Goal: Information Seeking & Learning: Learn about a topic

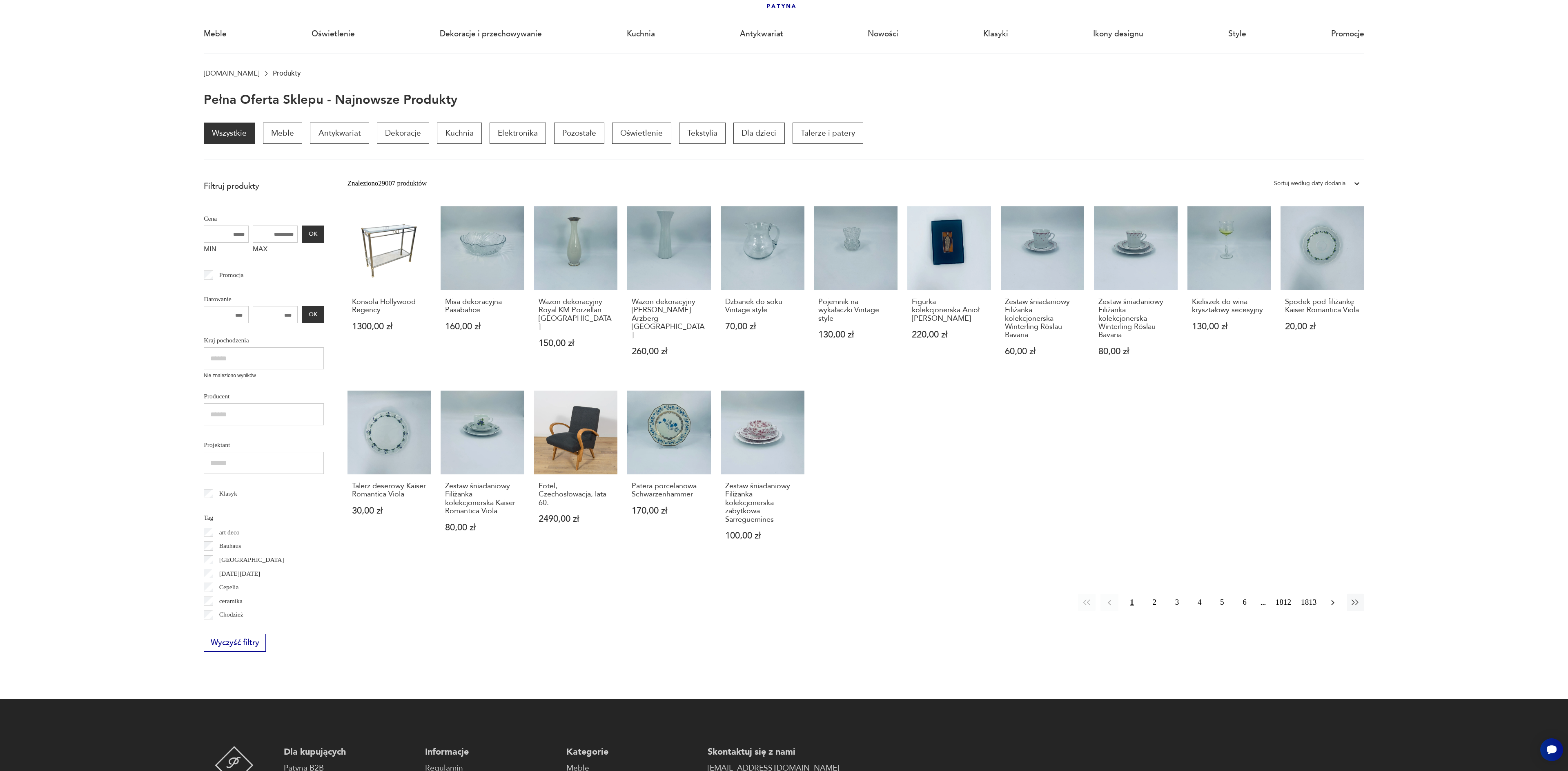
click at [1335, 601] on icon "button" at bounding box center [1332, 602] width 9 height 9
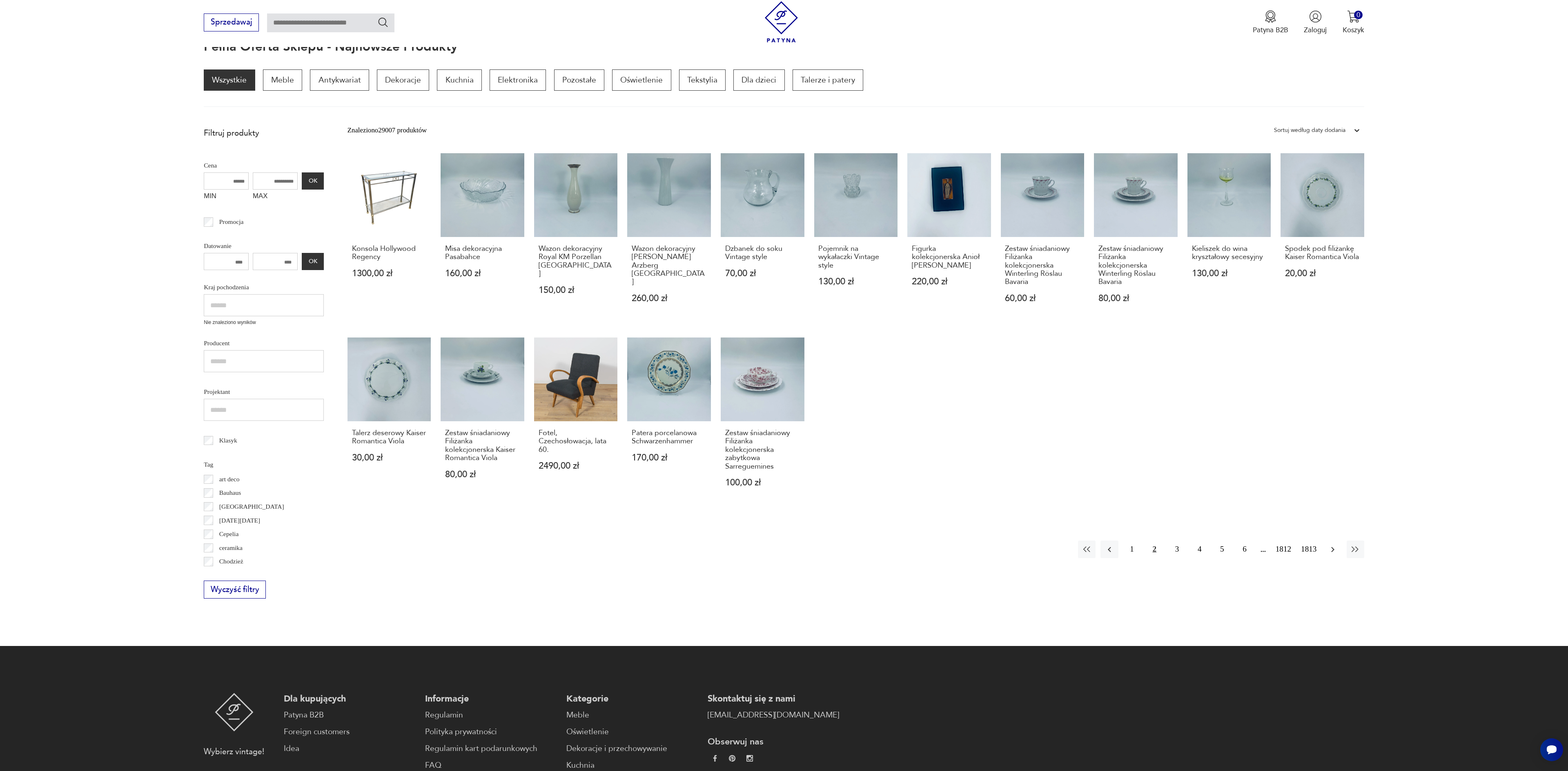
scroll to position [109, 0]
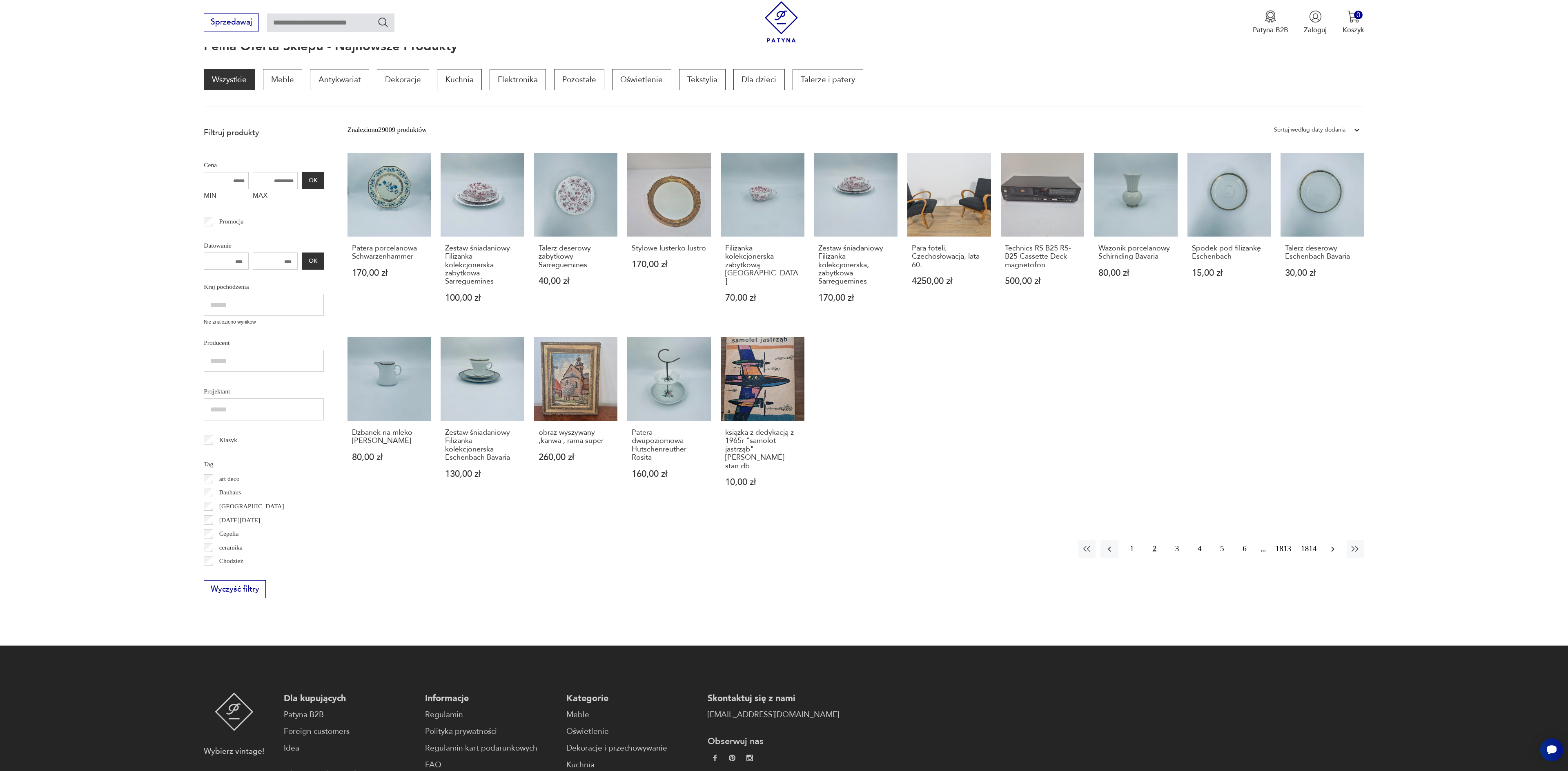
click at [1335, 544] on icon "button" at bounding box center [1332, 549] width 9 height 9
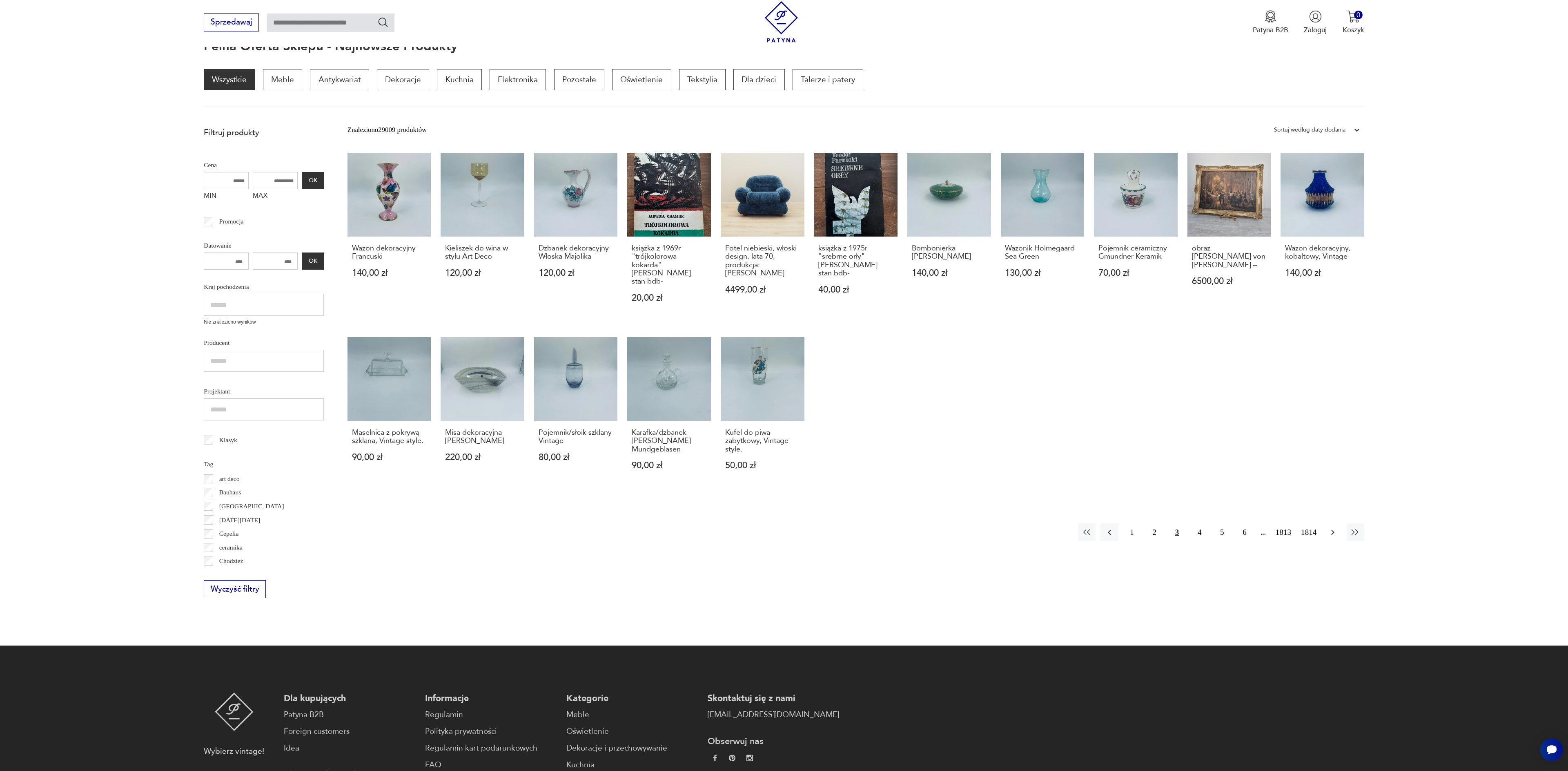
click at [1336, 527] on icon "button" at bounding box center [1332, 532] width 9 height 9
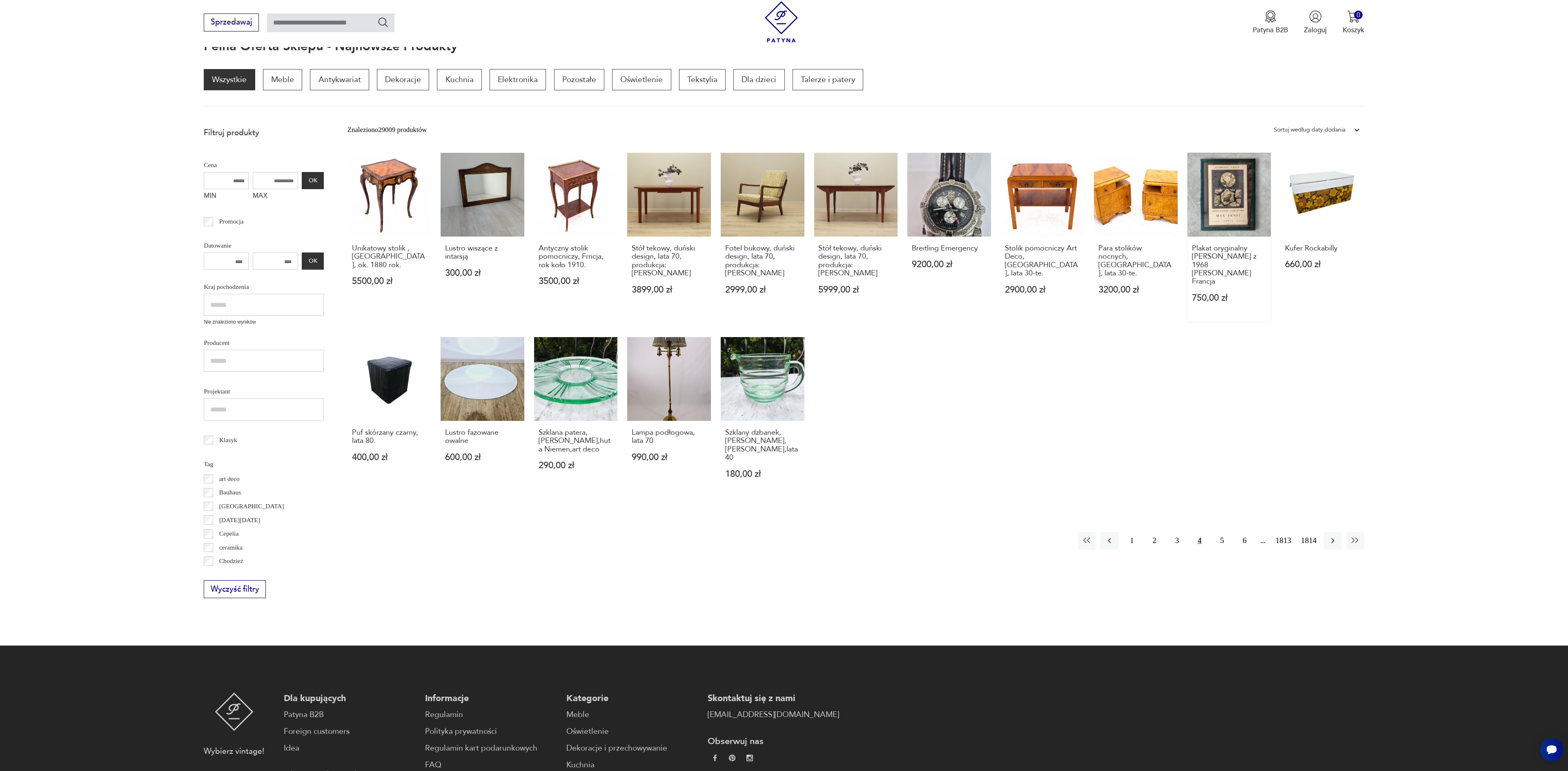
click at [1216, 197] on link "Plakat oryginalny Maxa Ernsta z 1968 r. Vence Francja 750,00 zł" at bounding box center [1229, 237] width 84 height 169
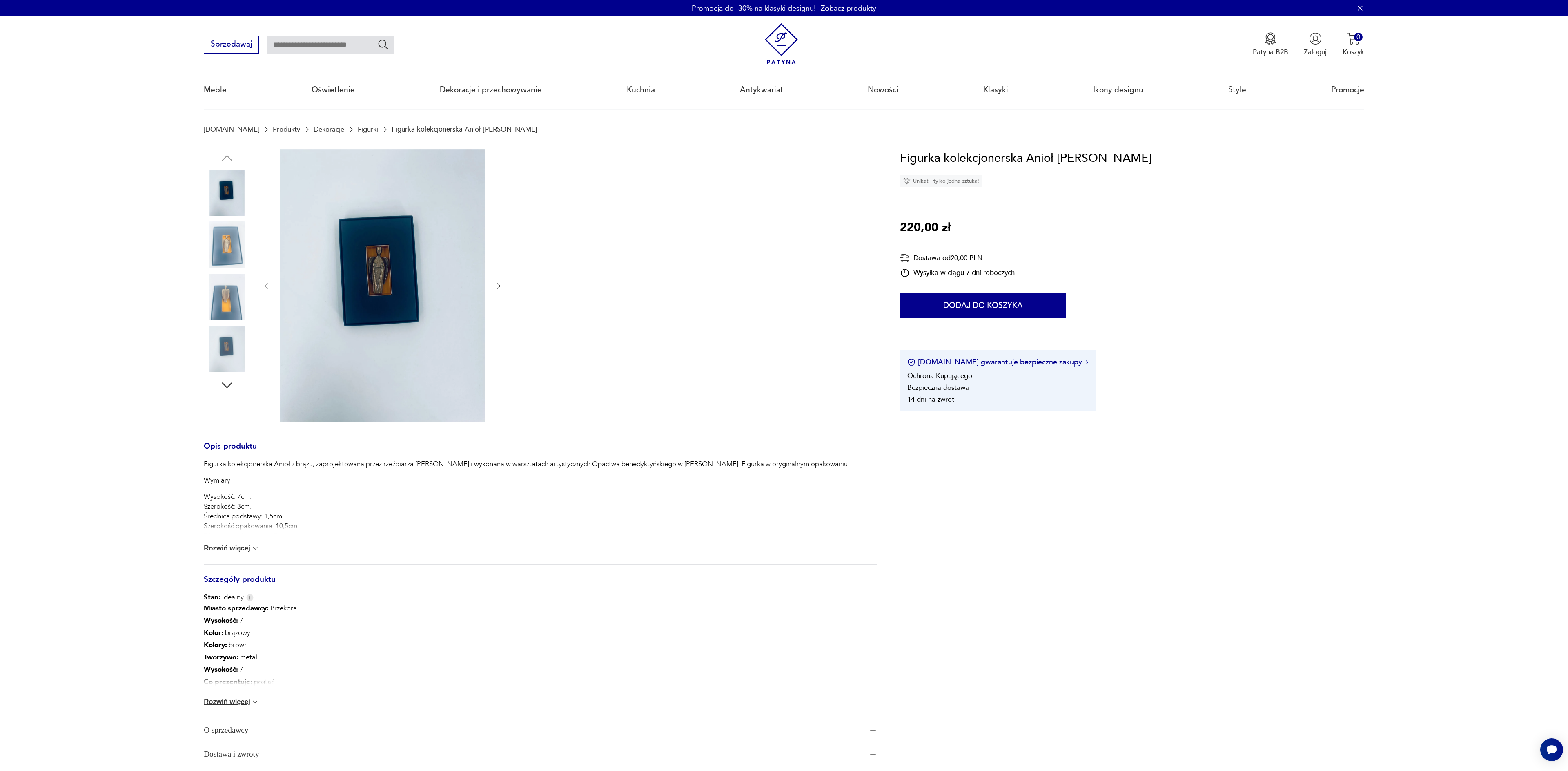
click at [233, 249] on img at bounding box center [227, 245] width 47 height 47
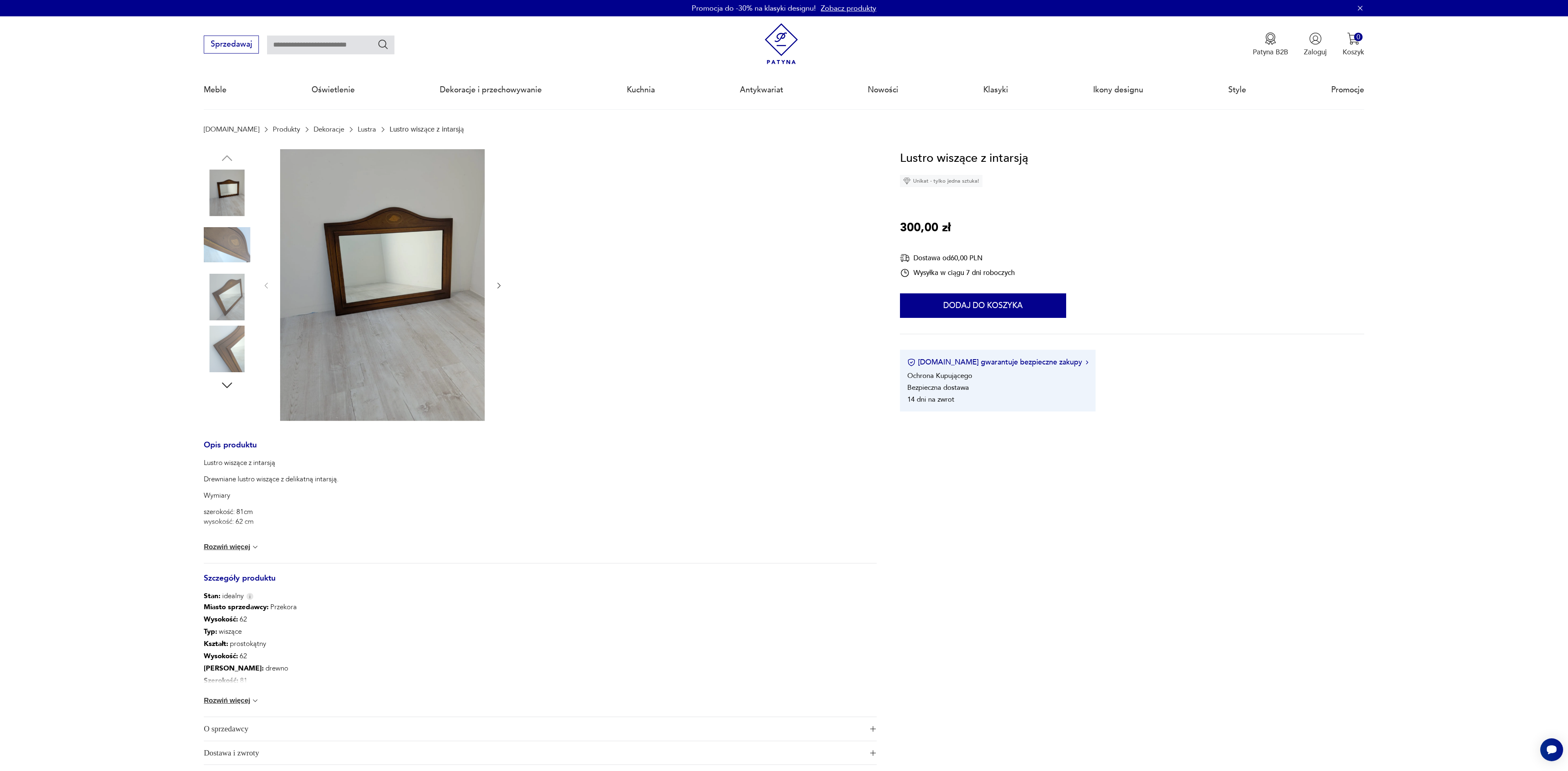
click at [411, 245] on img at bounding box center [382, 284] width 205 height 272
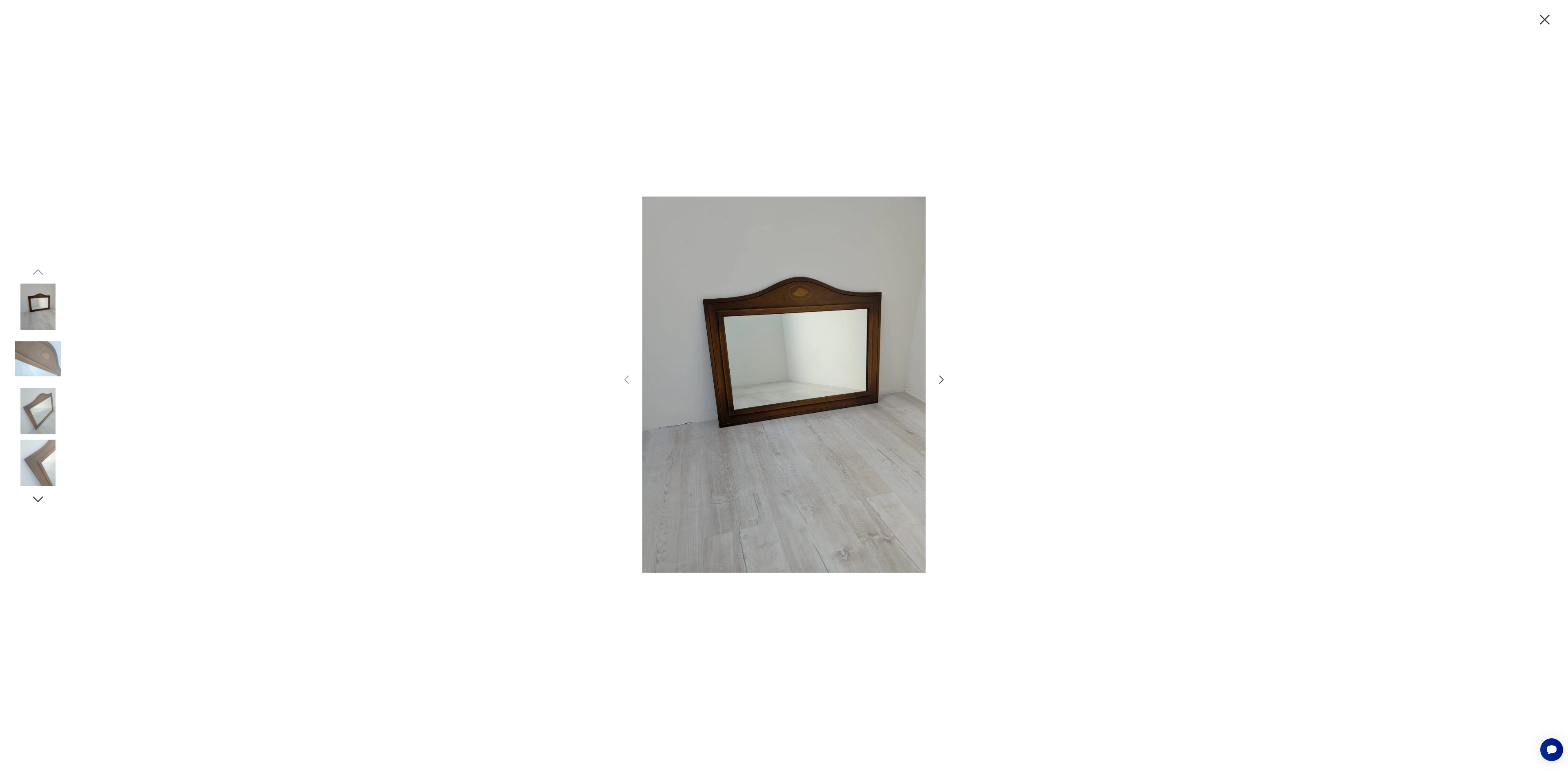
click at [941, 382] on icon "button" at bounding box center [941, 379] width 5 height 8
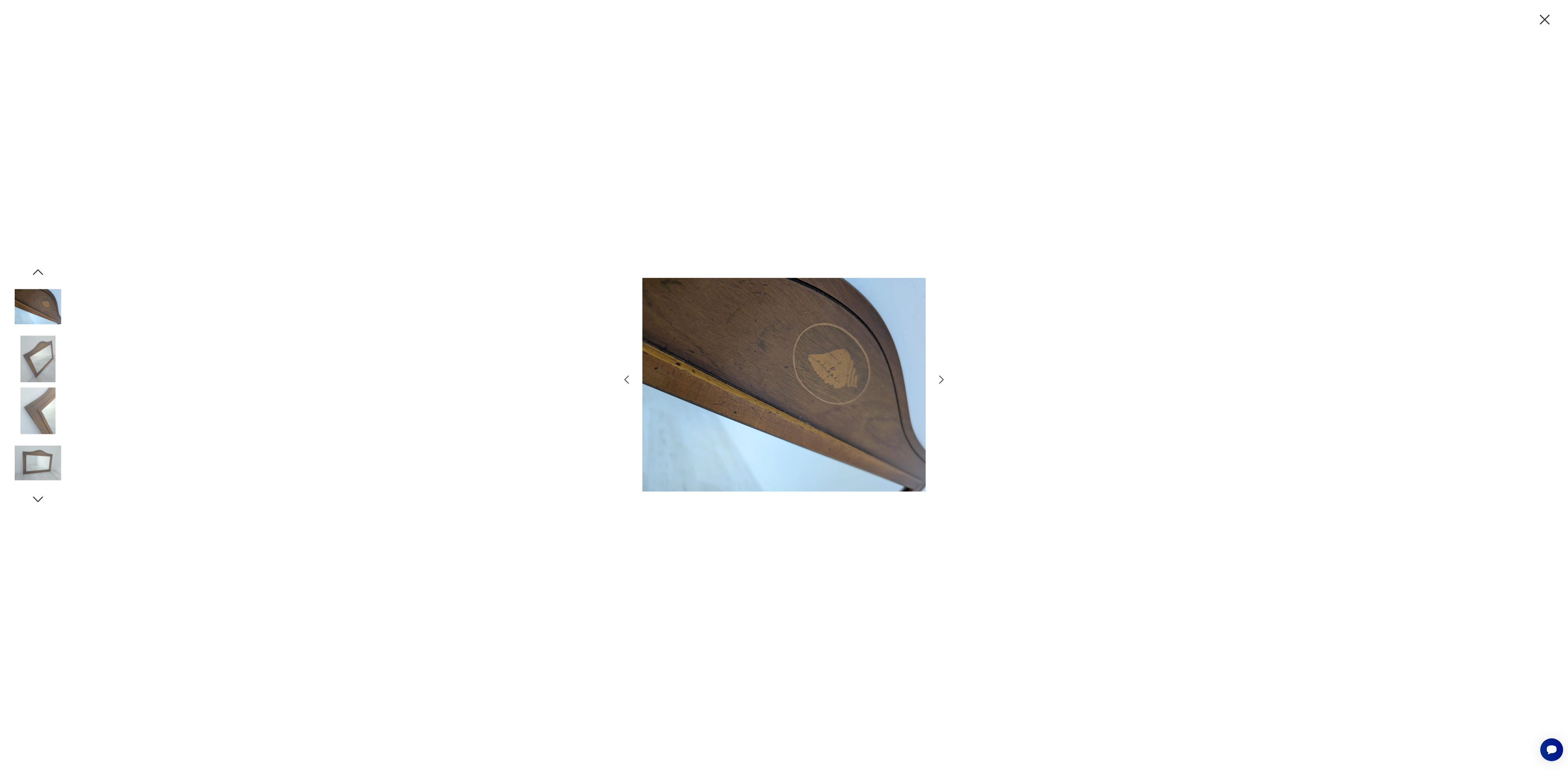
click at [941, 382] on icon "button" at bounding box center [941, 379] width 5 height 8
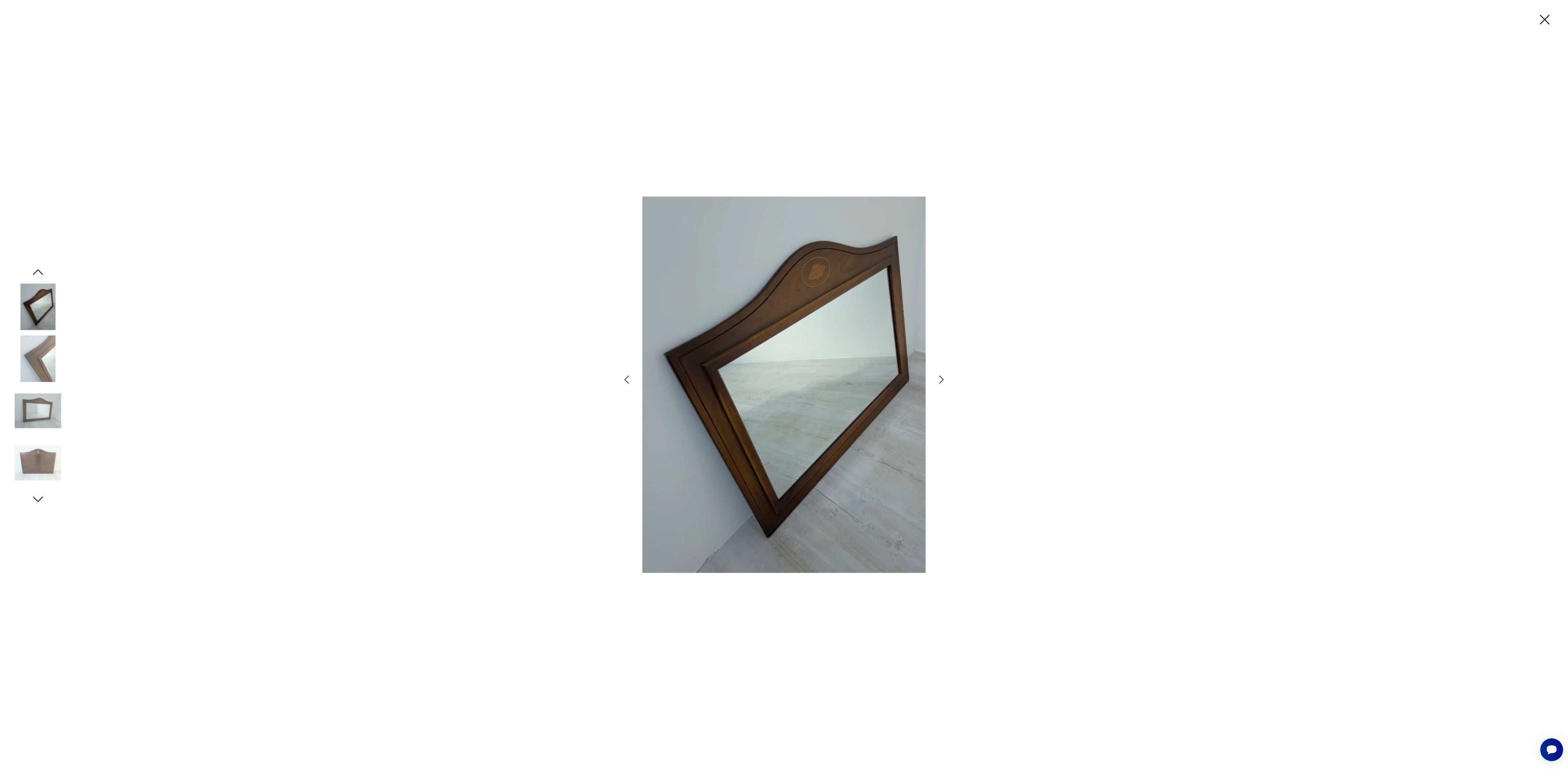
click at [941, 382] on icon "button" at bounding box center [941, 379] width 5 height 8
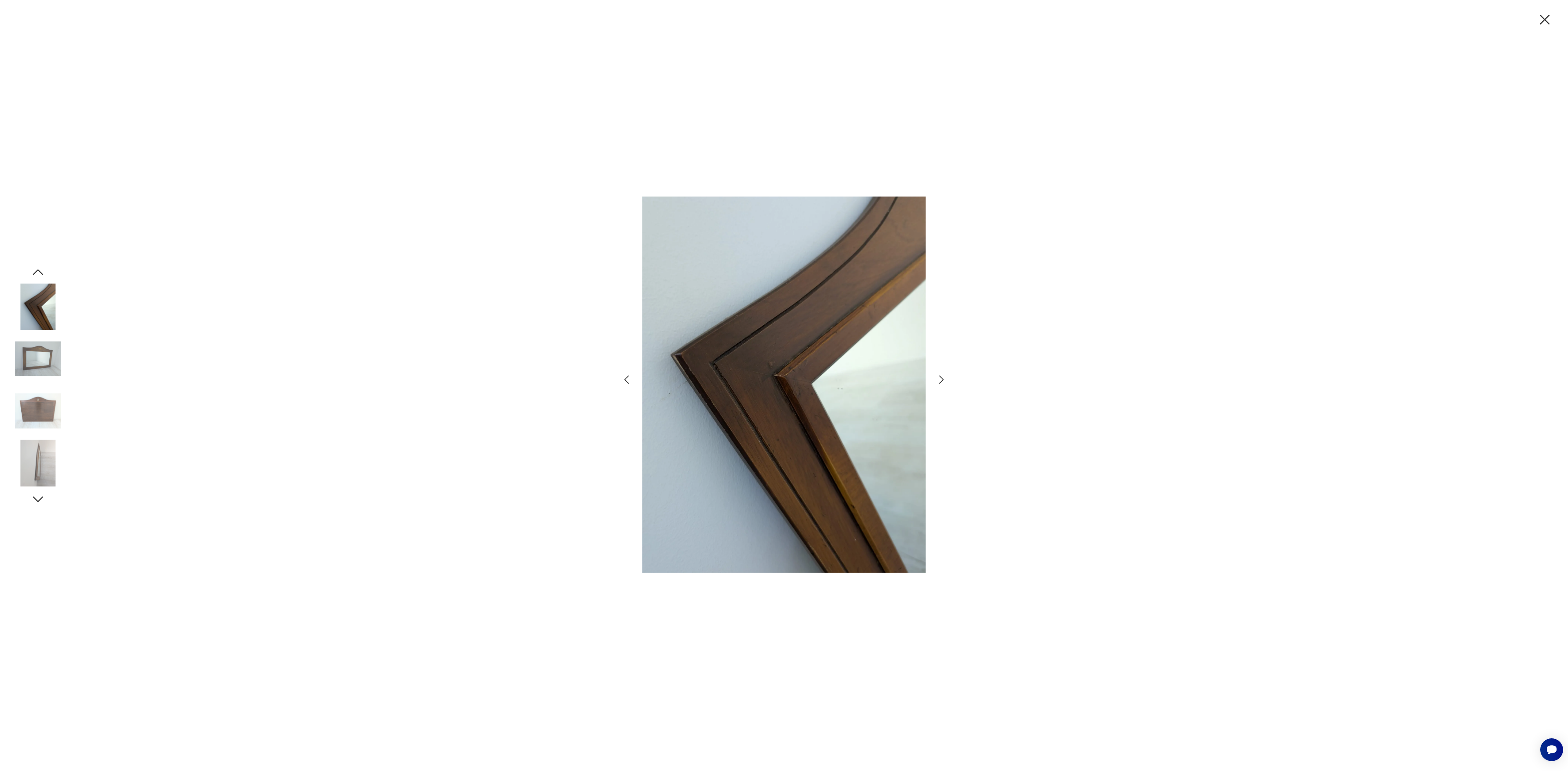
click at [941, 382] on icon "button" at bounding box center [941, 379] width 5 height 8
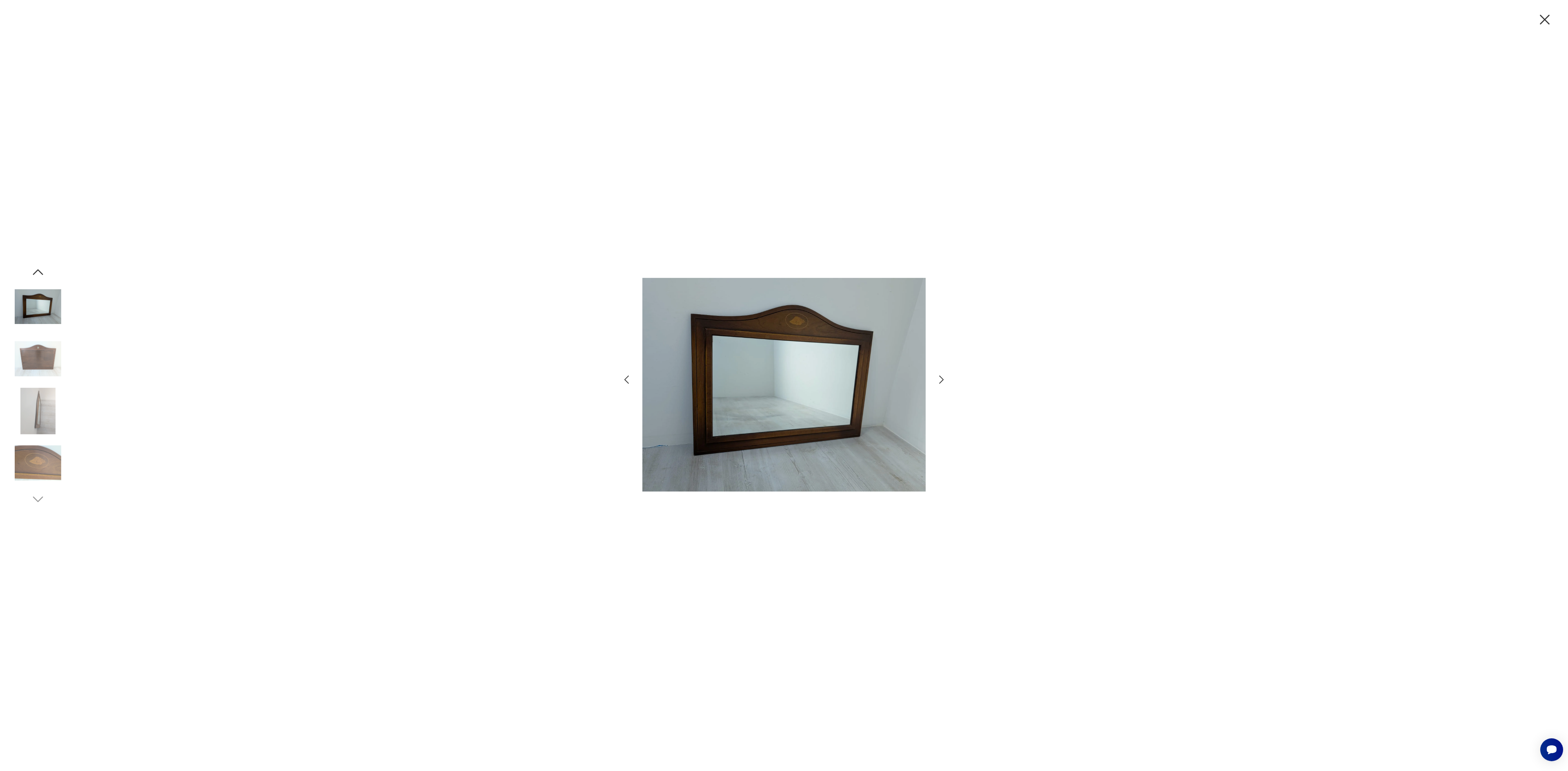
click at [941, 382] on icon "button" at bounding box center [941, 379] width 5 height 8
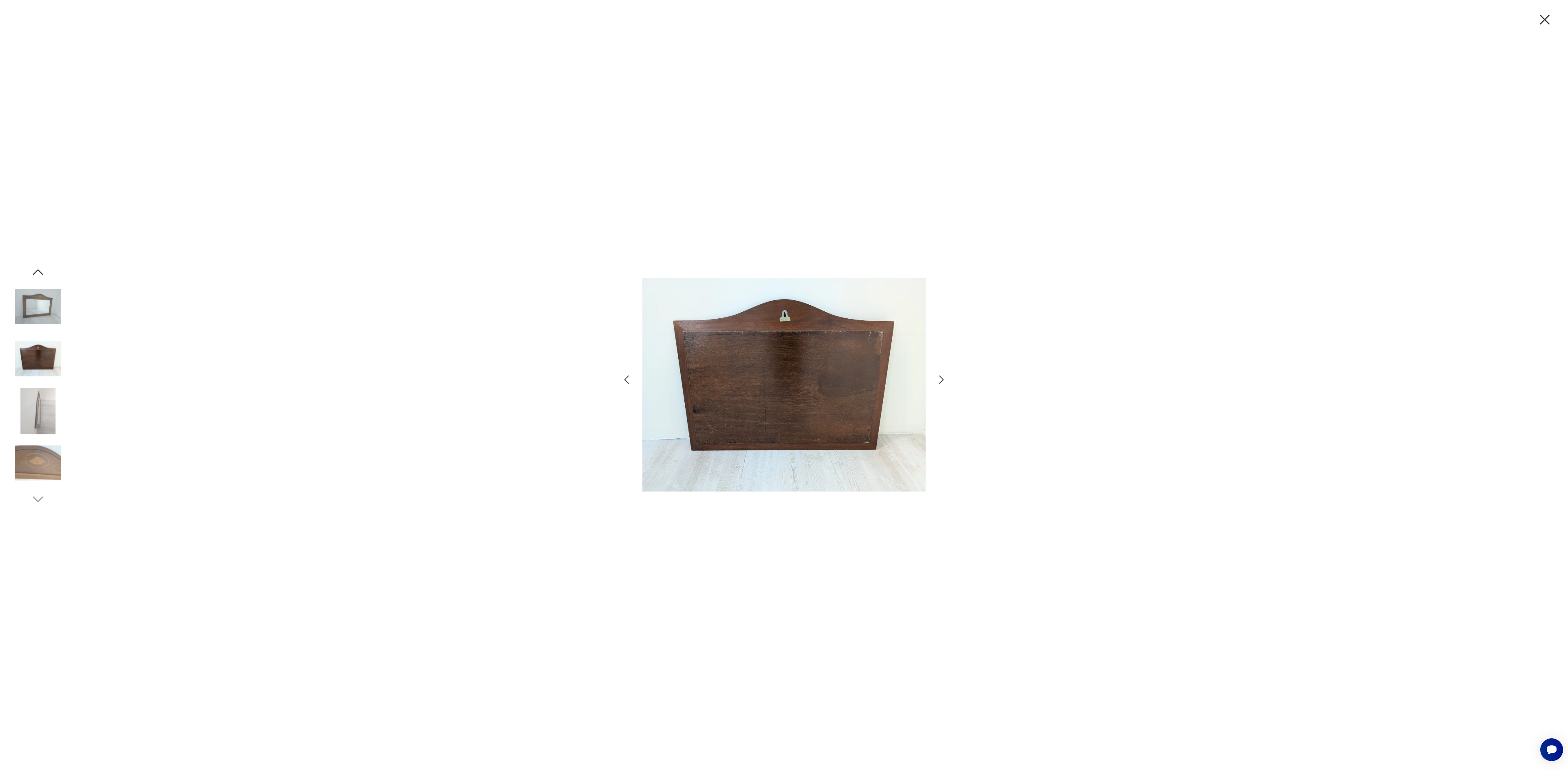
click at [941, 382] on icon "button" at bounding box center [941, 379] width 5 height 8
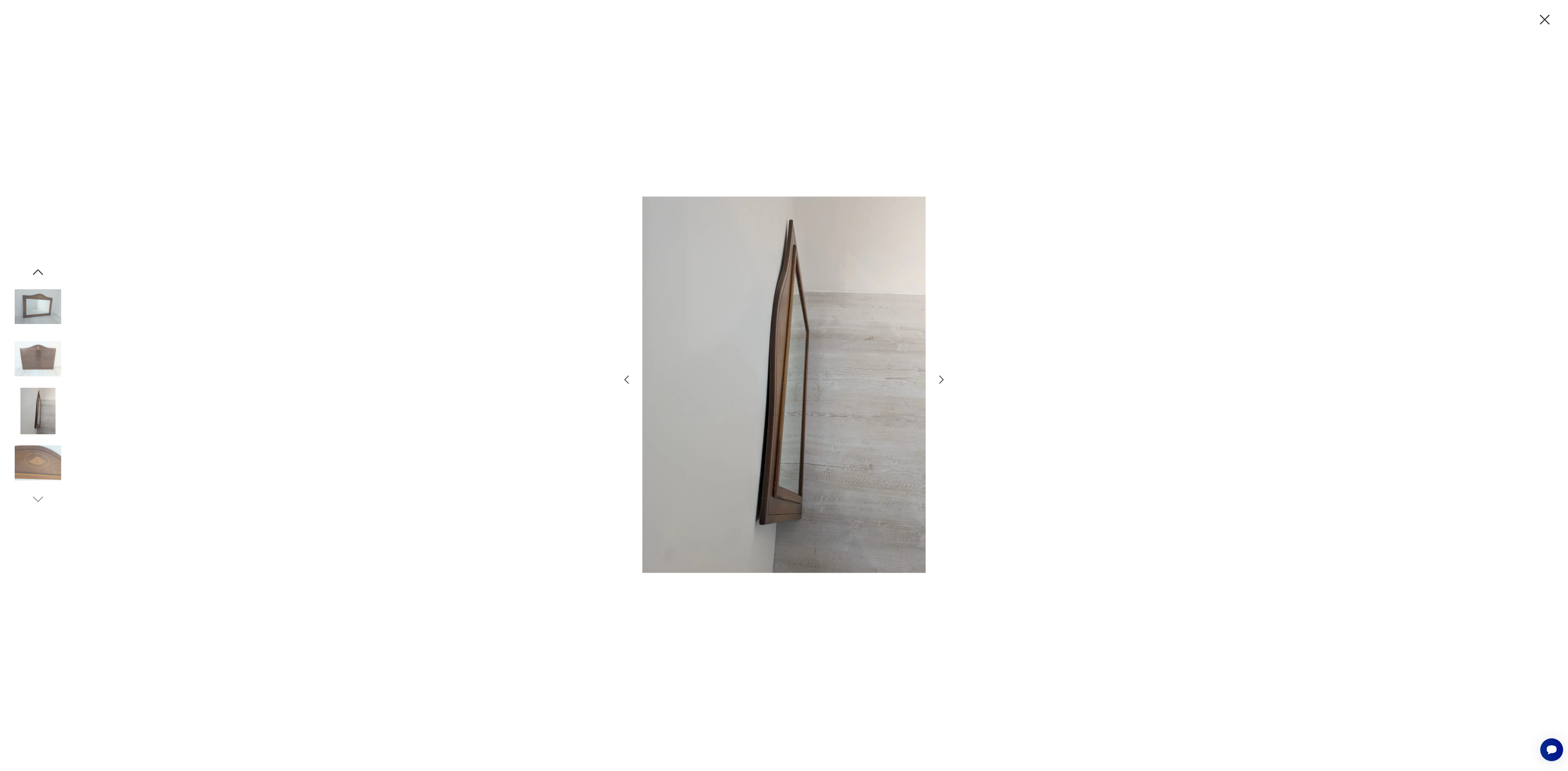
click at [941, 382] on icon "button" at bounding box center [941, 379] width 5 height 8
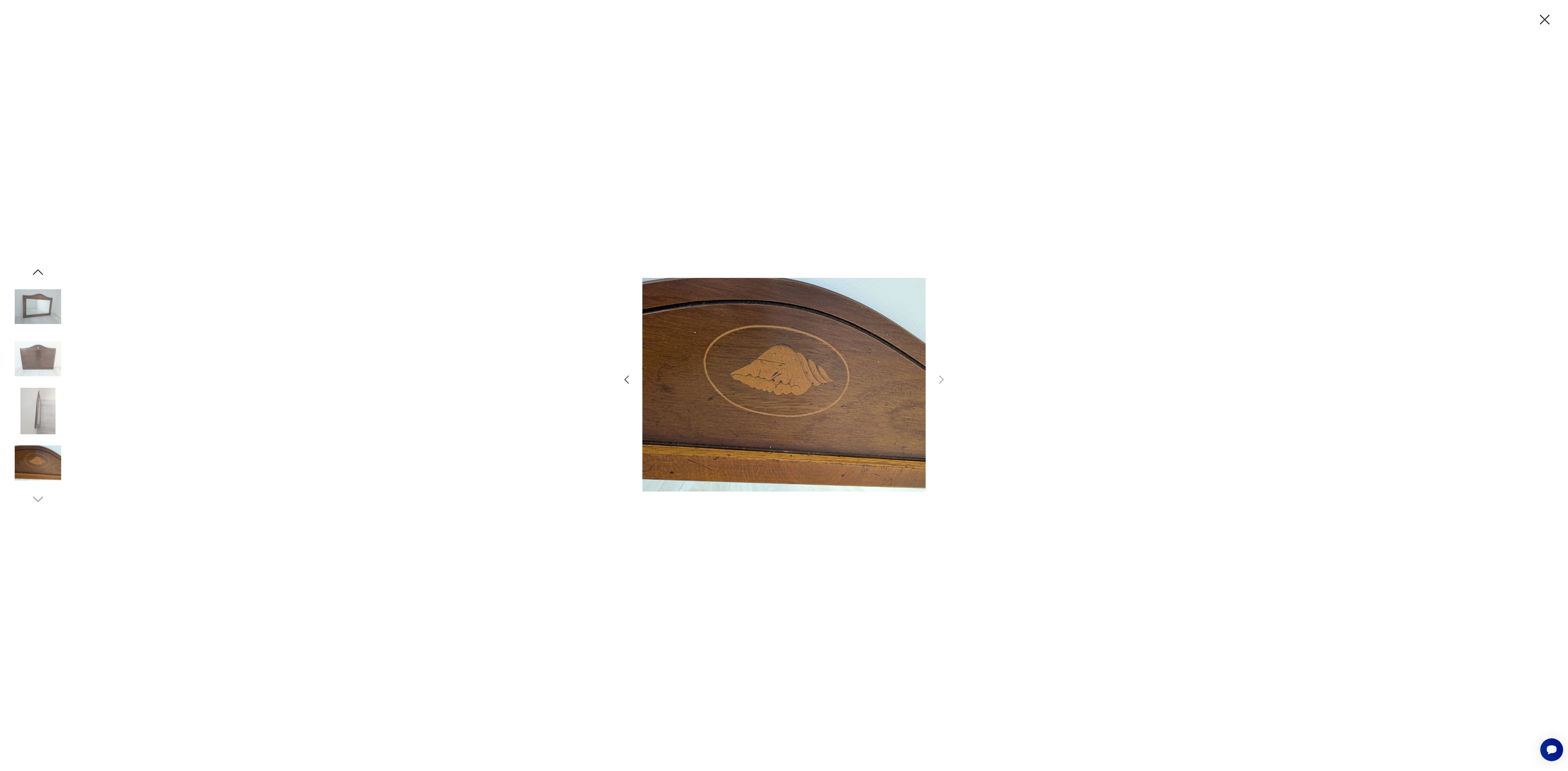
click at [1540, 28] on div at bounding box center [784, 386] width 1568 height 771
click at [1543, 24] on icon "button" at bounding box center [1545, 20] width 17 height 17
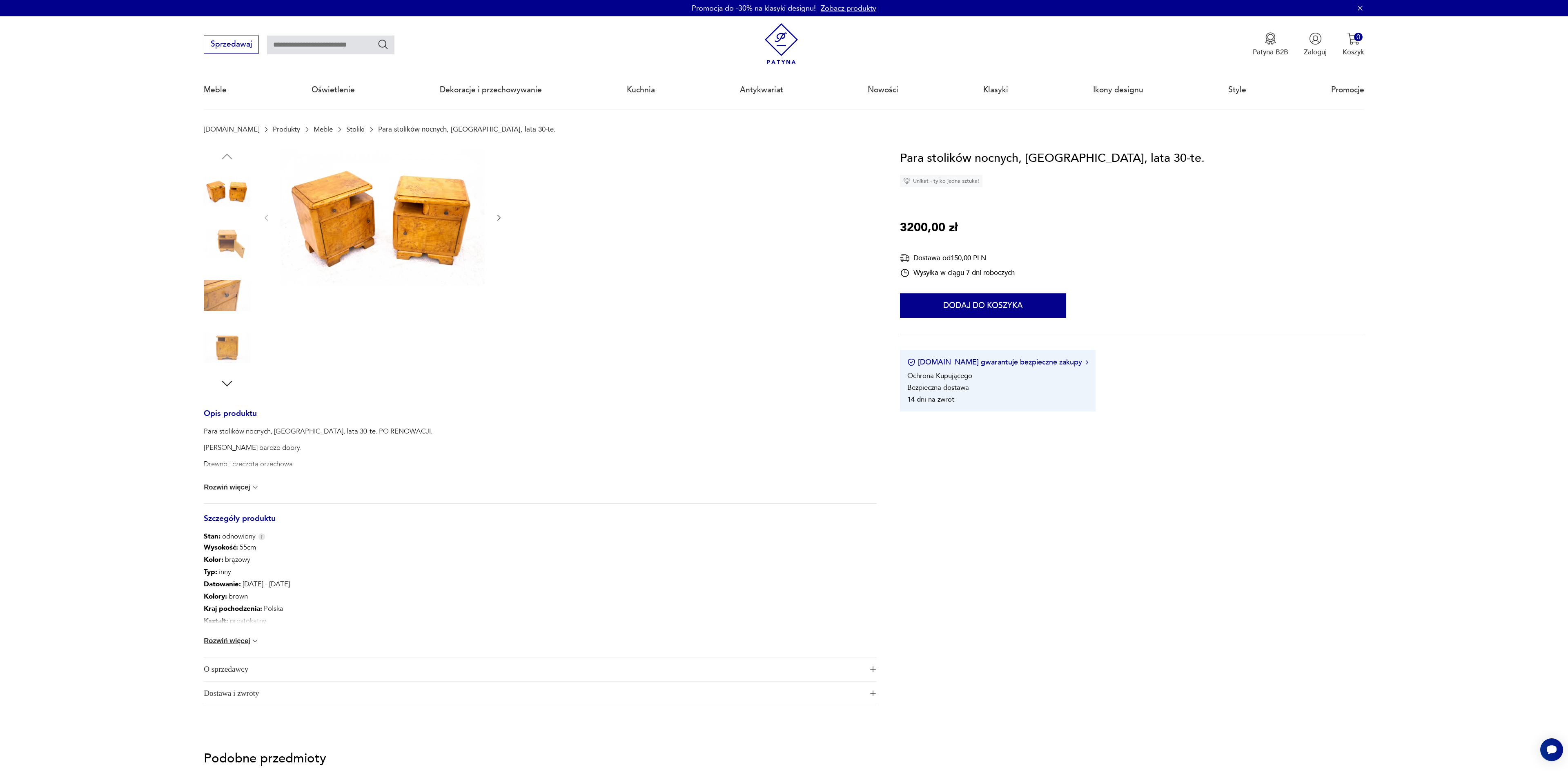
click at [347, 243] on img at bounding box center [382, 217] width 205 height 136
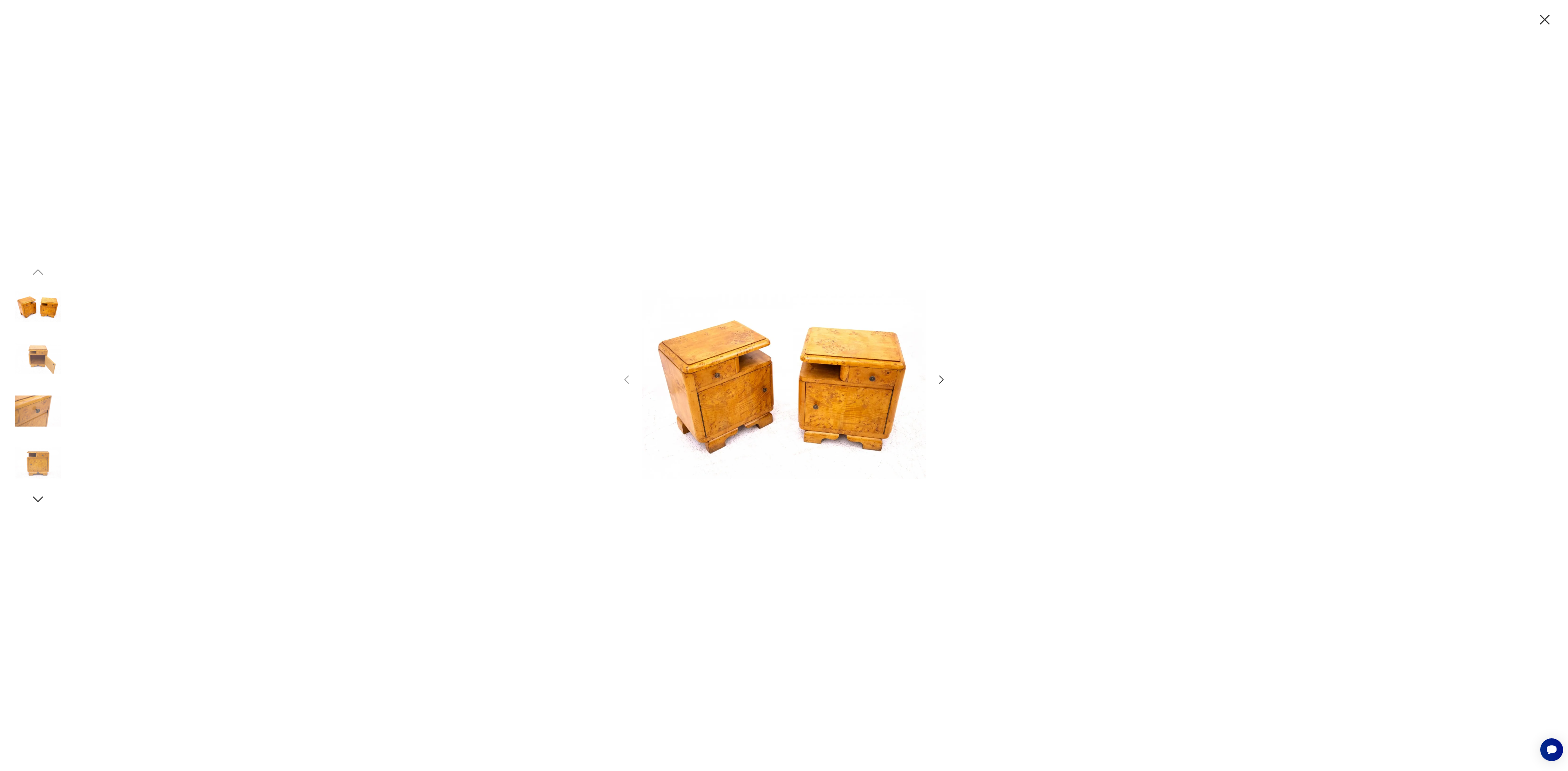
click at [941, 380] on icon "button" at bounding box center [941, 379] width 12 height 12
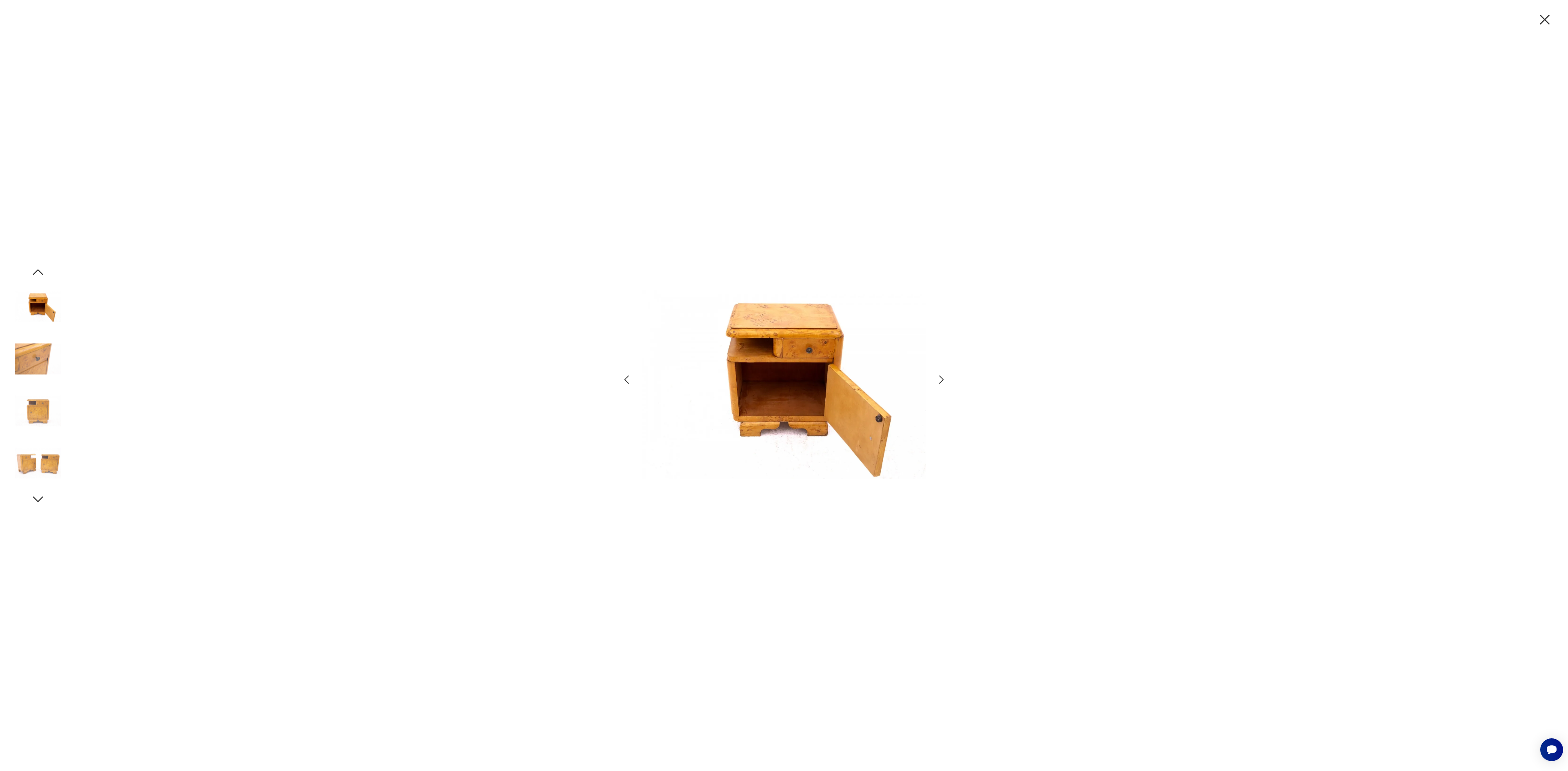
click at [941, 380] on icon "button" at bounding box center [941, 379] width 12 height 12
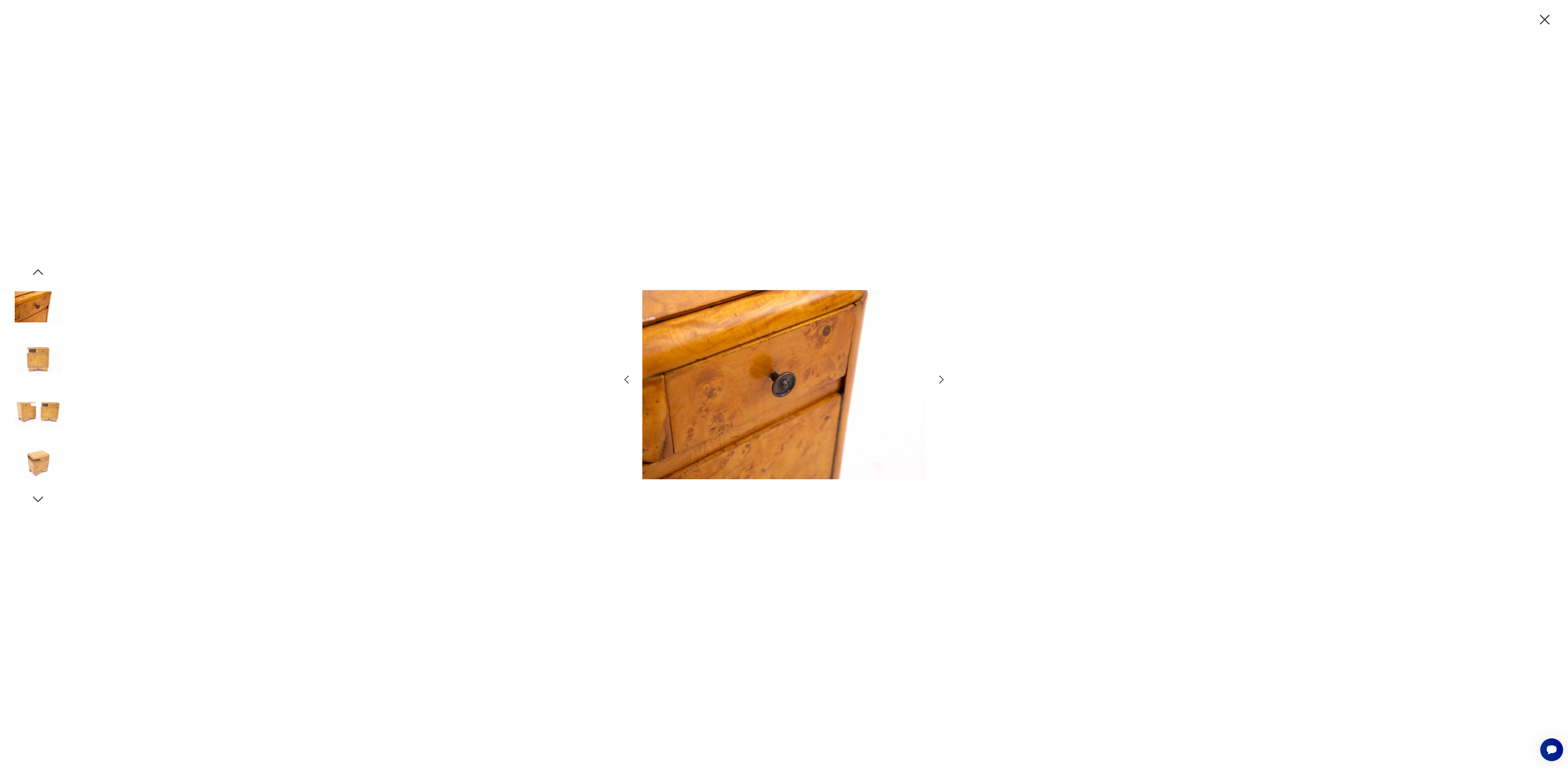
click at [941, 380] on icon "button" at bounding box center [941, 379] width 12 height 12
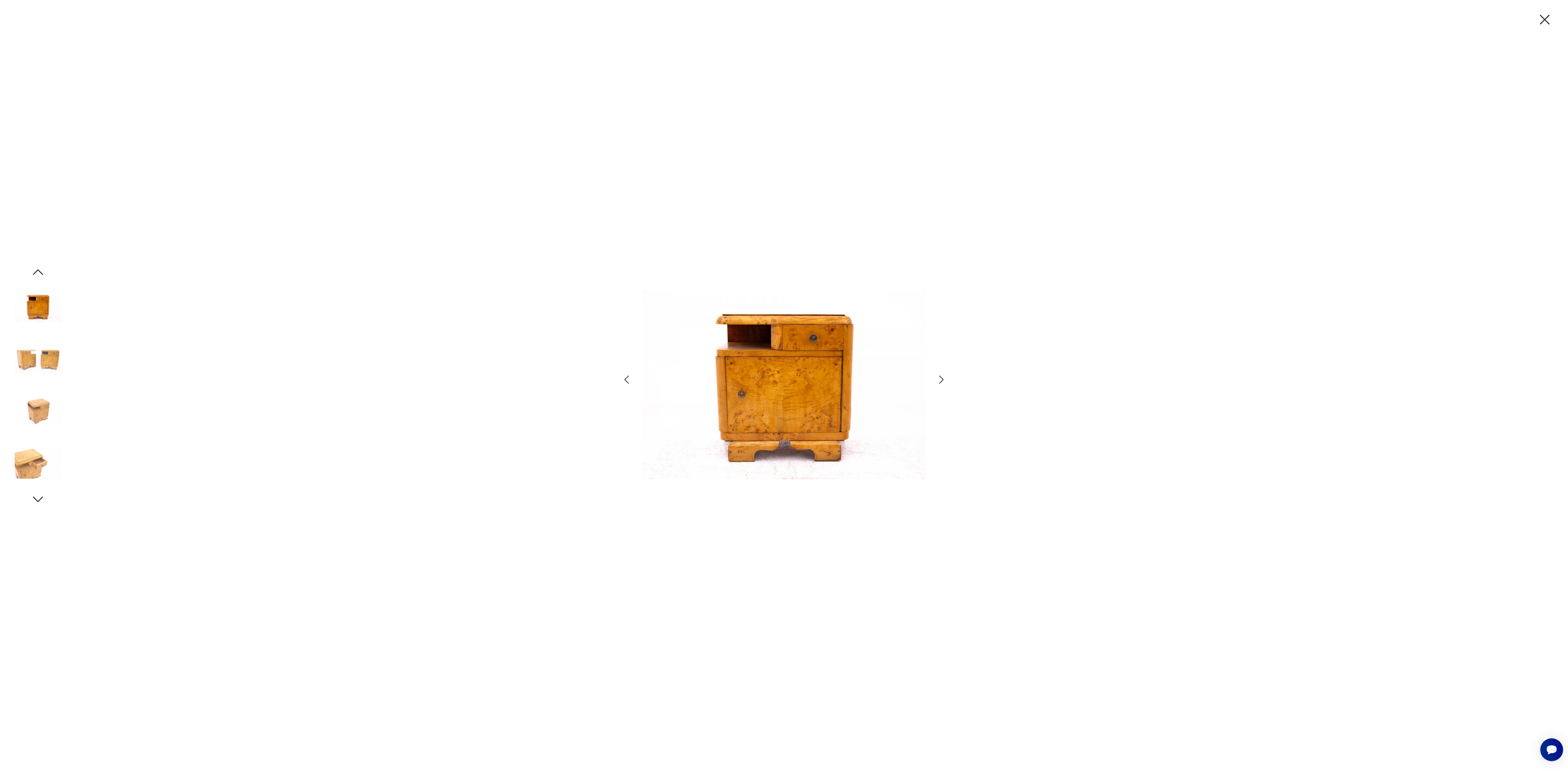
click at [941, 380] on icon "button" at bounding box center [941, 379] width 12 height 12
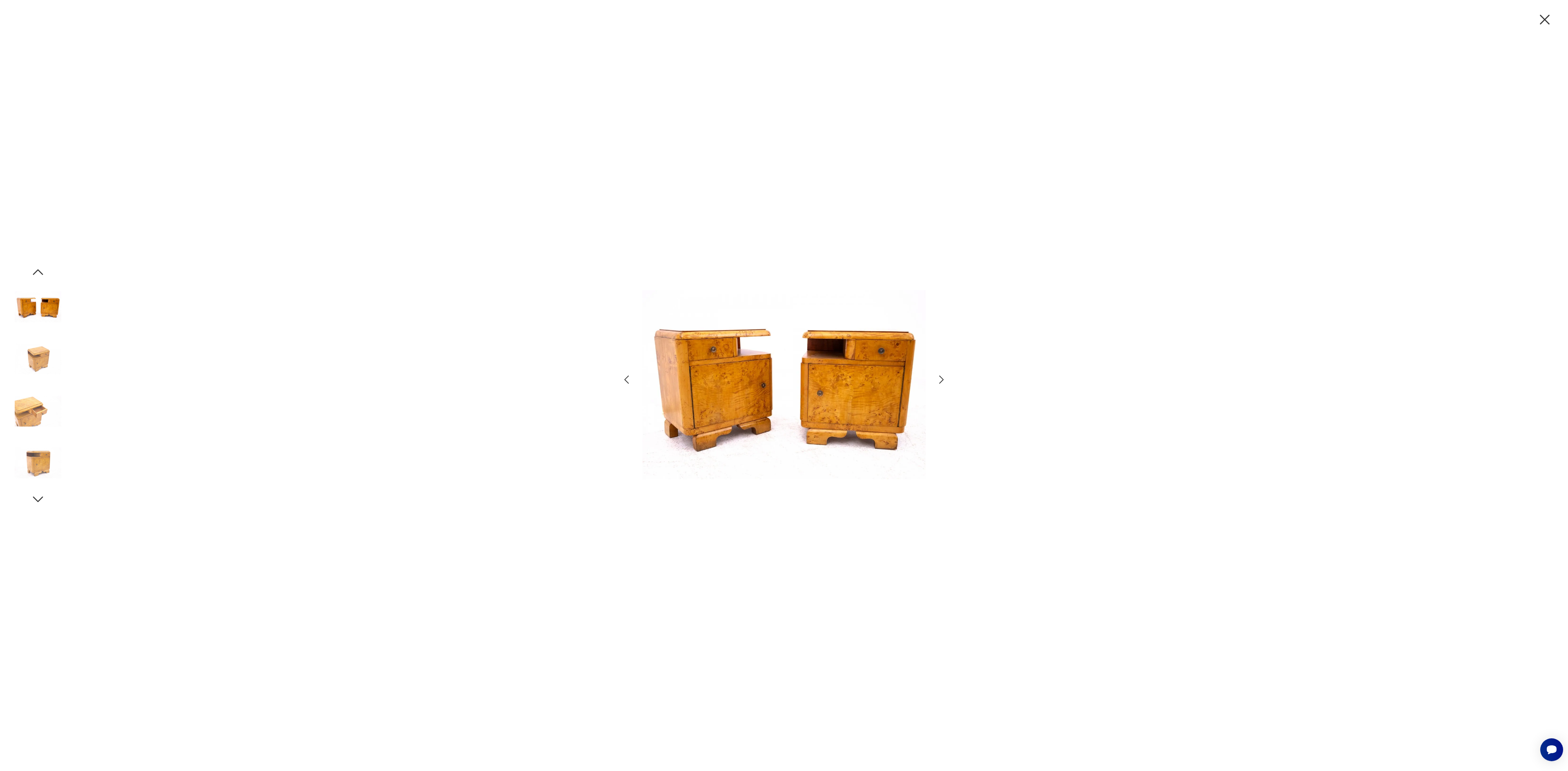
click at [1547, 18] on icon "button" at bounding box center [1545, 20] width 17 height 17
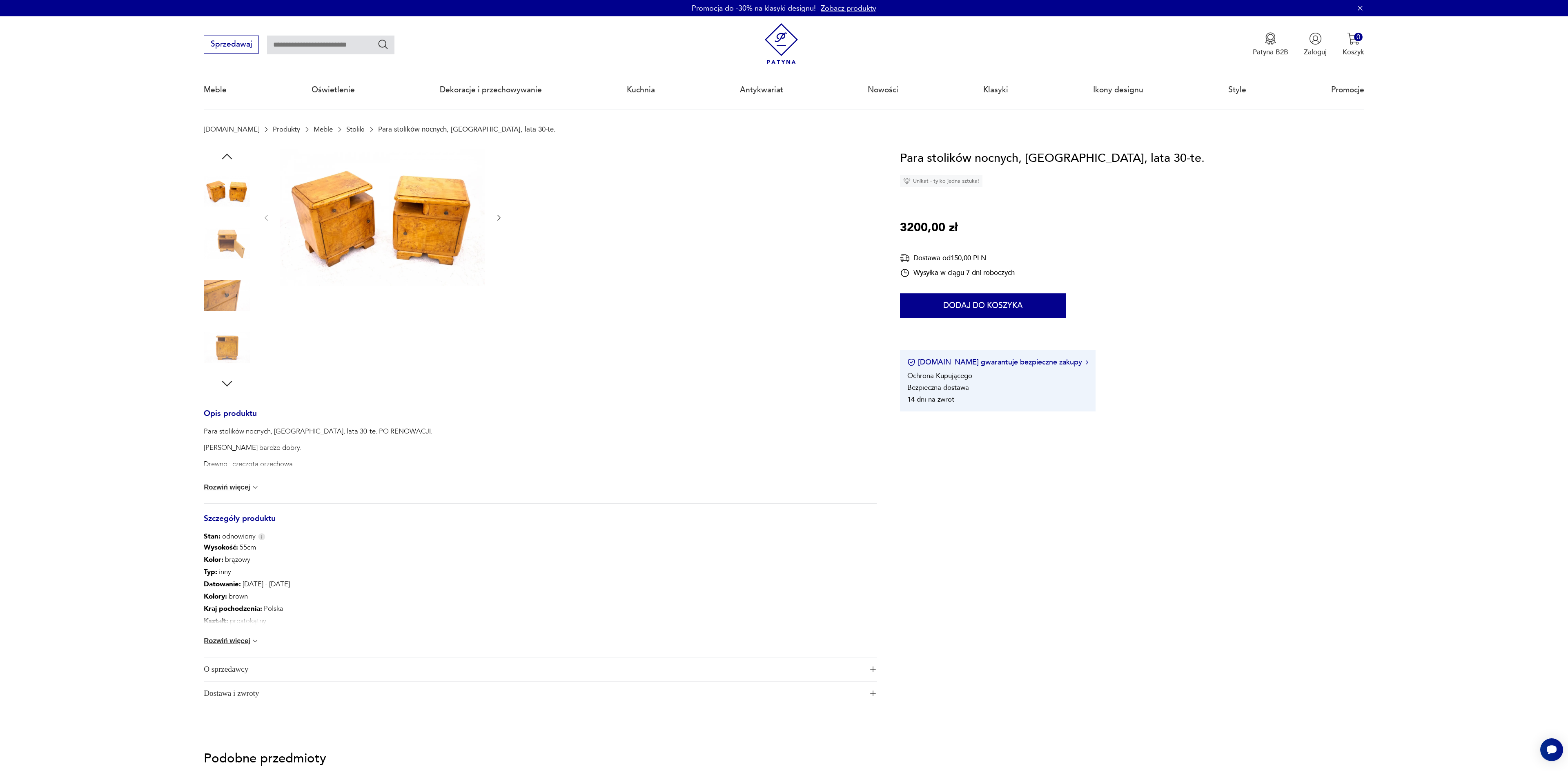
click at [221, 643] on button "Rozwiń więcej" at bounding box center [232, 641] width 55 height 8
click at [231, 489] on button "Rozwiń więcej" at bounding box center [232, 488] width 55 height 8
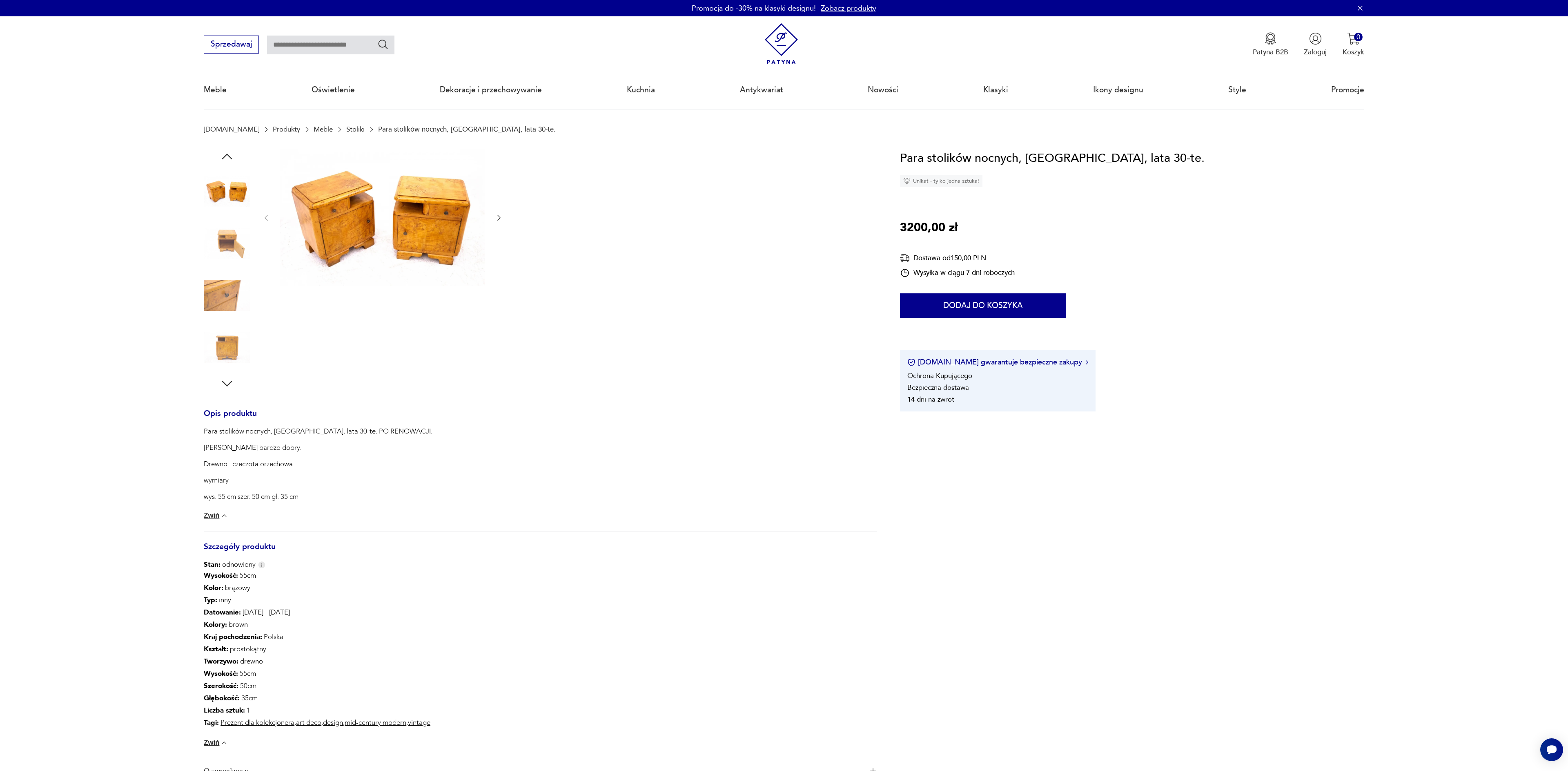
click at [375, 218] on img at bounding box center [382, 217] width 205 height 136
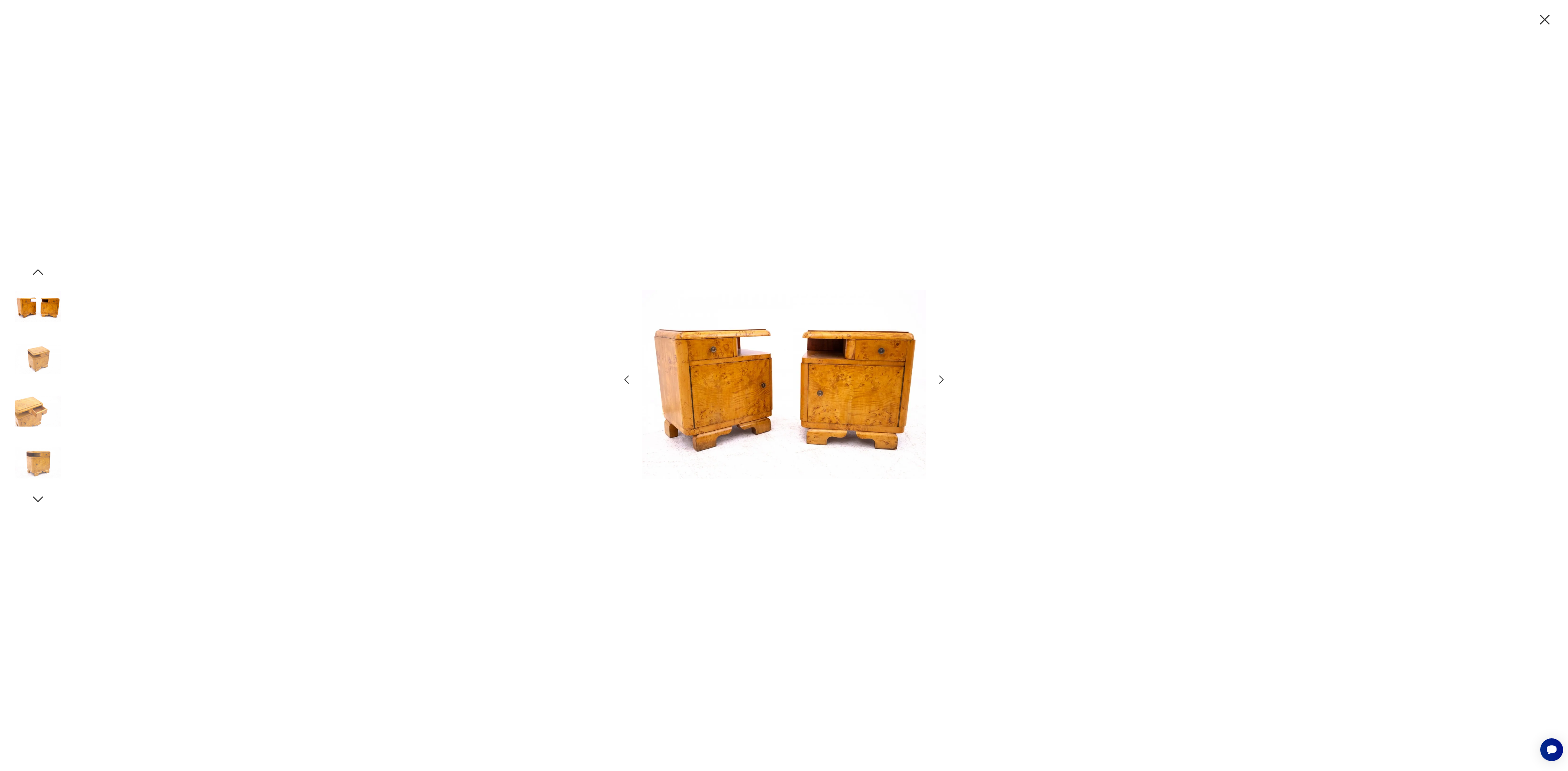
click at [942, 381] on icon "button" at bounding box center [941, 379] width 5 height 8
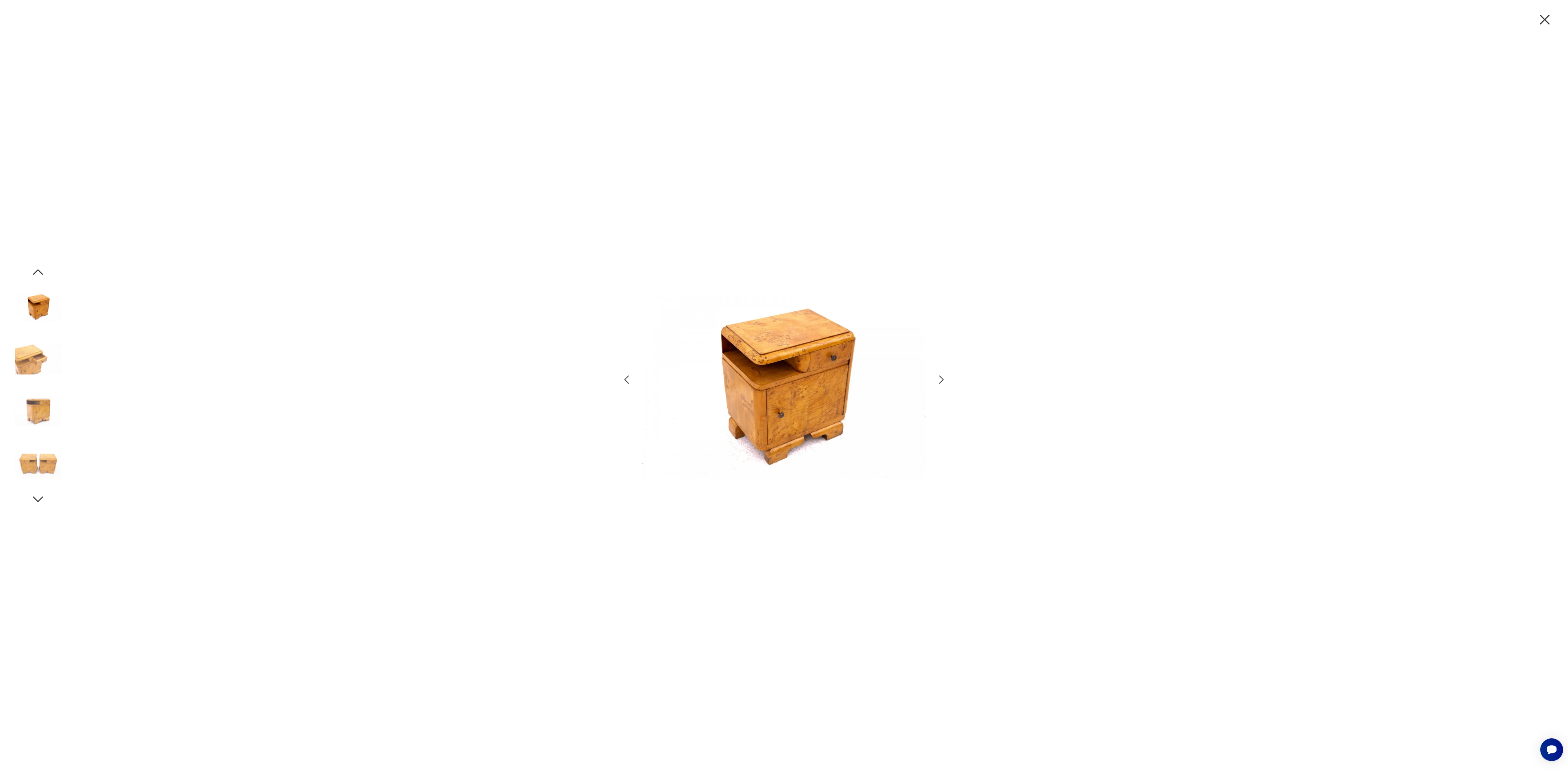
click at [942, 381] on icon "button" at bounding box center [941, 379] width 5 height 8
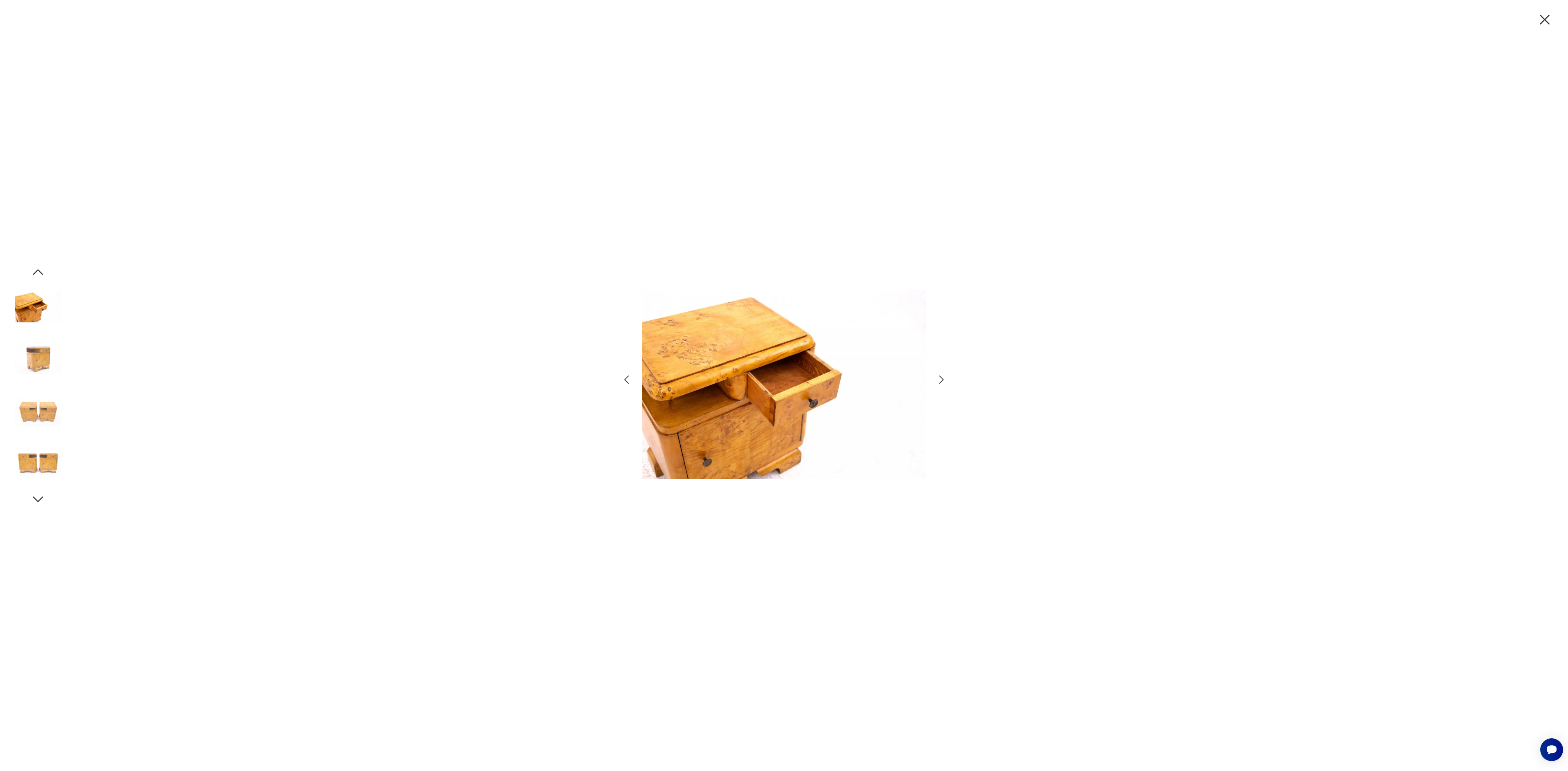
click at [942, 381] on icon "button" at bounding box center [941, 379] width 5 height 8
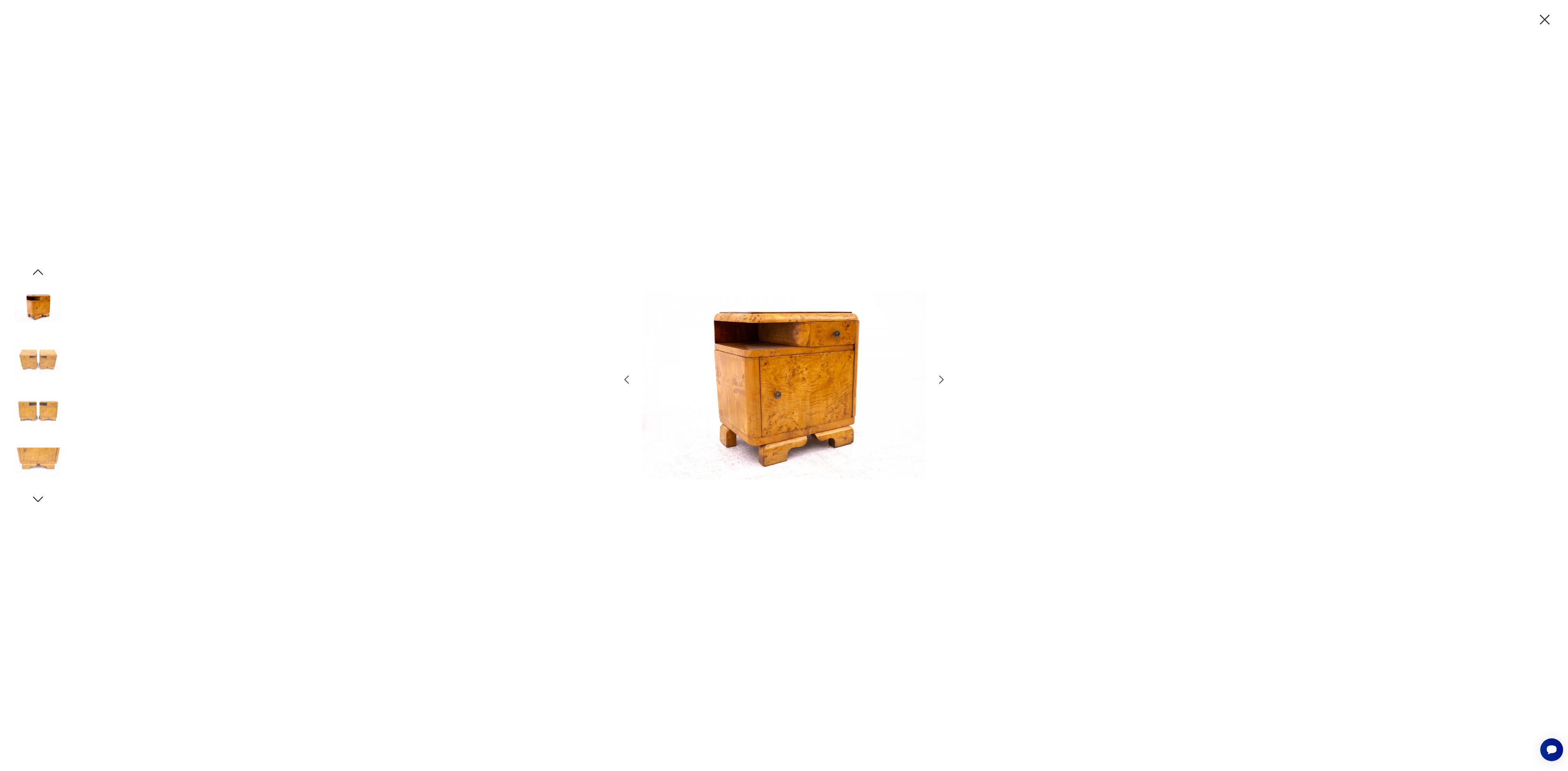
click at [942, 381] on icon "button" at bounding box center [941, 379] width 5 height 8
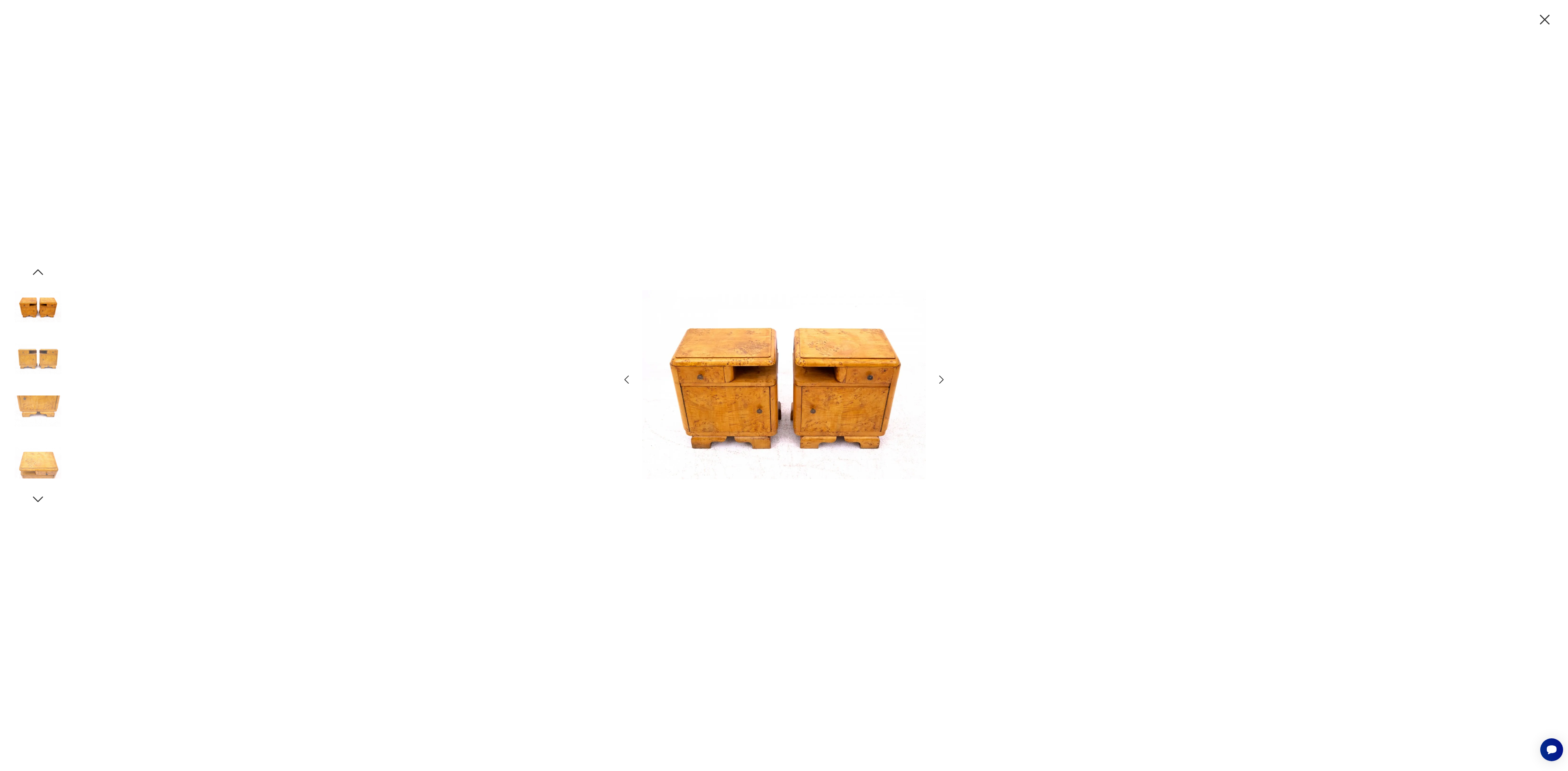
click at [942, 381] on icon "button" at bounding box center [941, 379] width 5 height 8
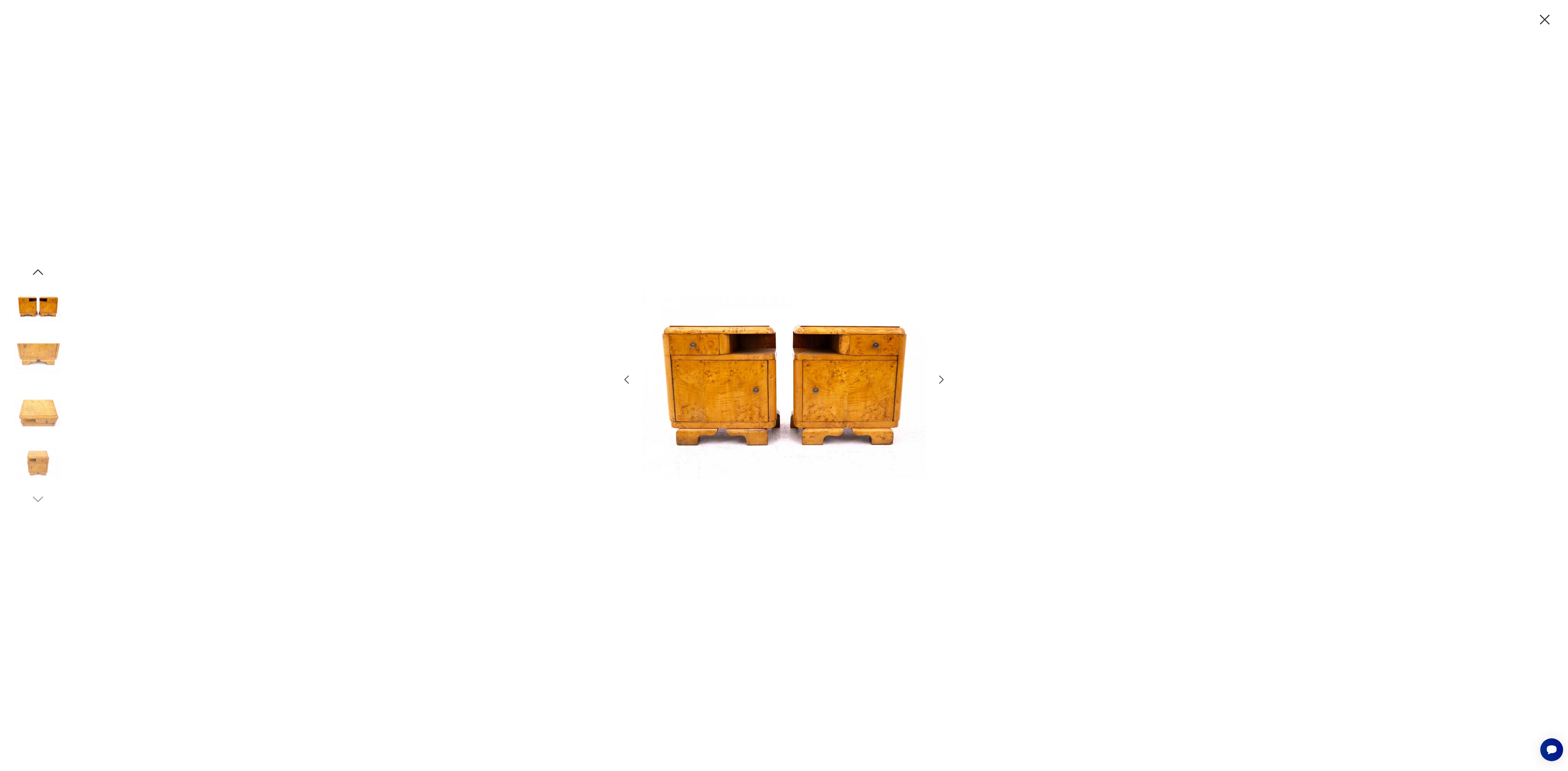
click at [1543, 21] on icon "button" at bounding box center [1544, 20] width 9 height 9
